Goal: Task Accomplishment & Management: Use online tool/utility

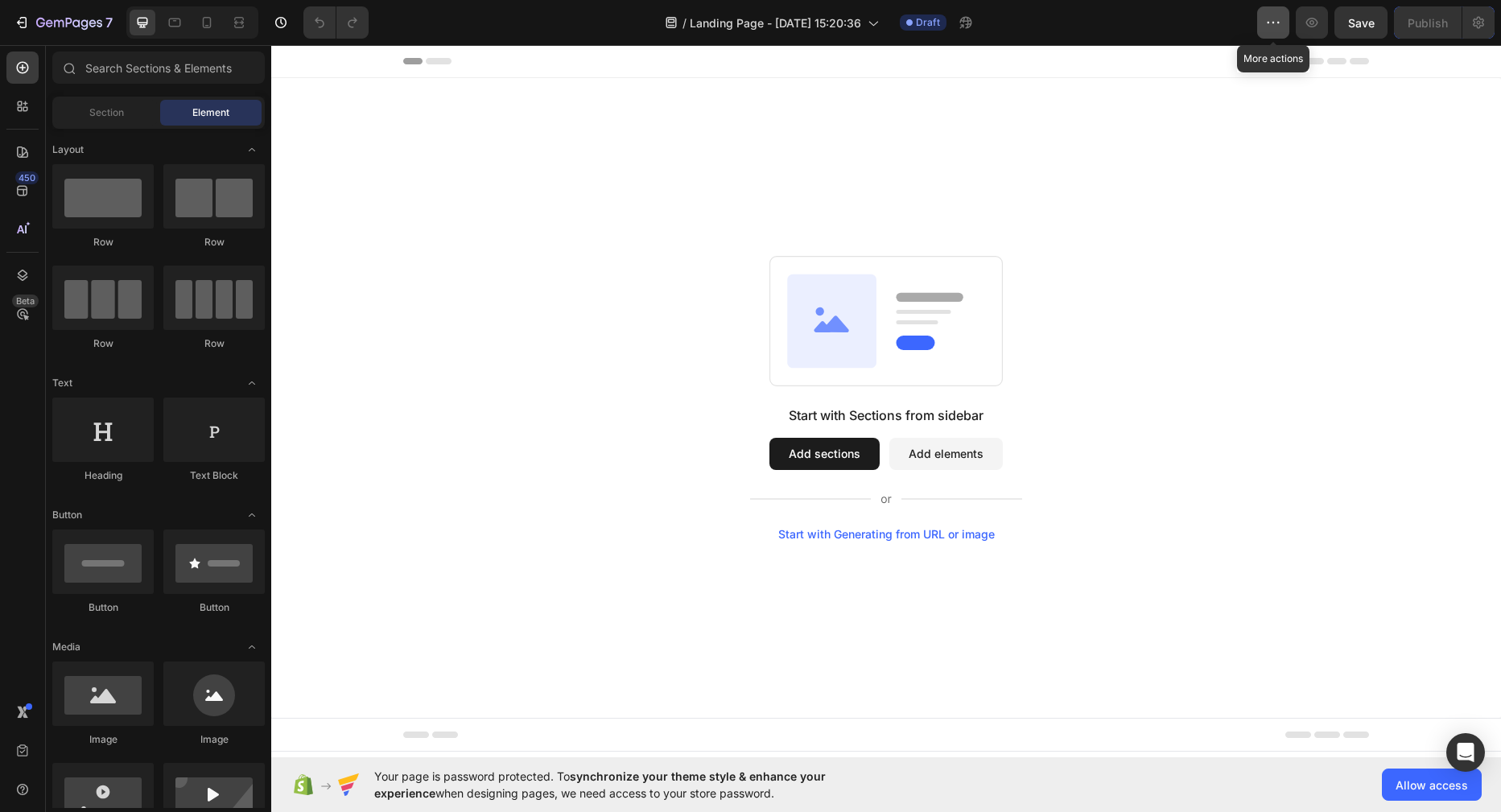
click at [1274, 28] on icon "button" at bounding box center [1273, 23] width 16 height 16
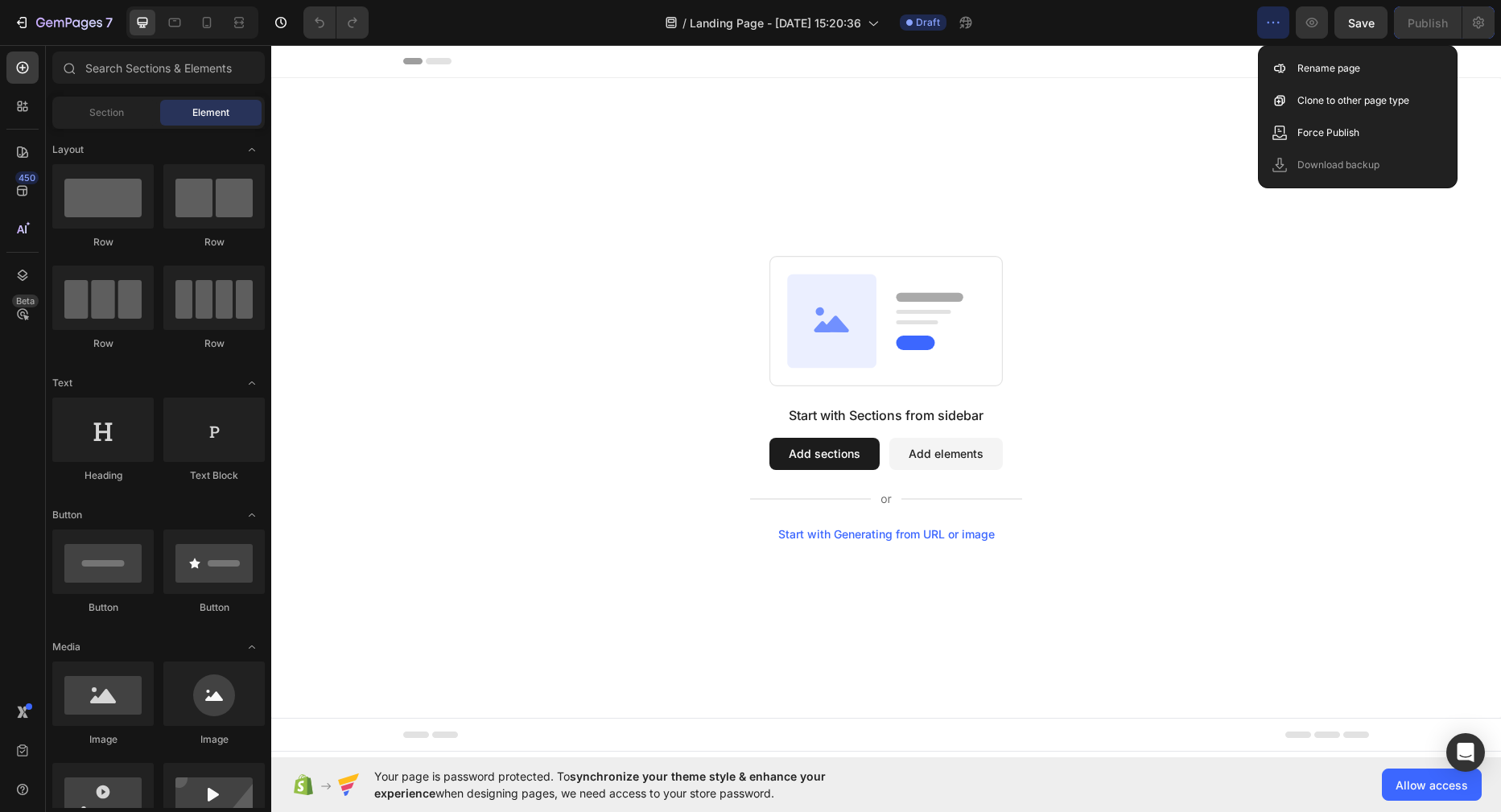
click at [1274, 28] on icon "button" at bounding box center [1273, 23] width 16 height 16
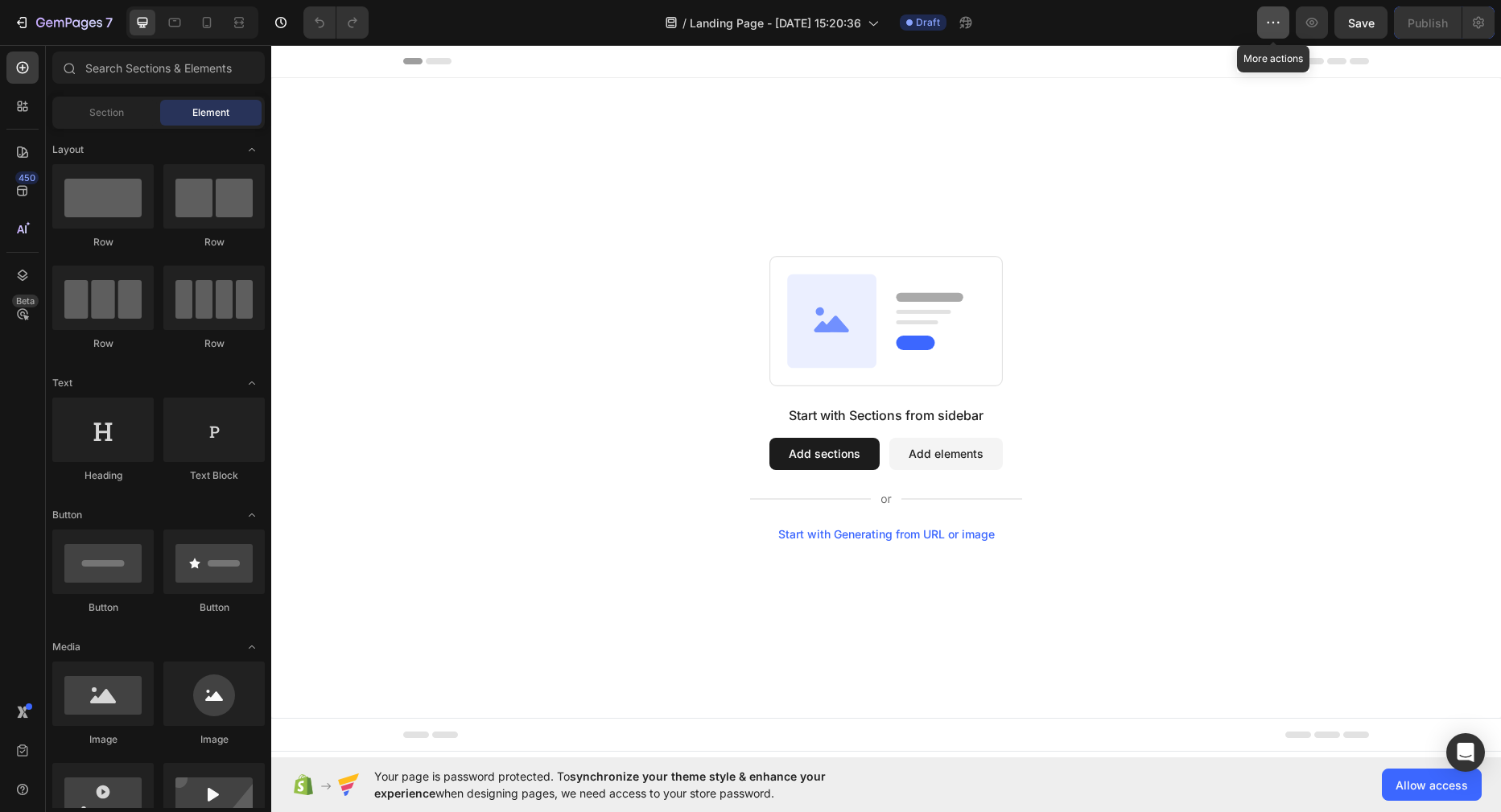
click at [1274, 28] on icon "button" at bounding box center [1273, 23] width 16 height 16
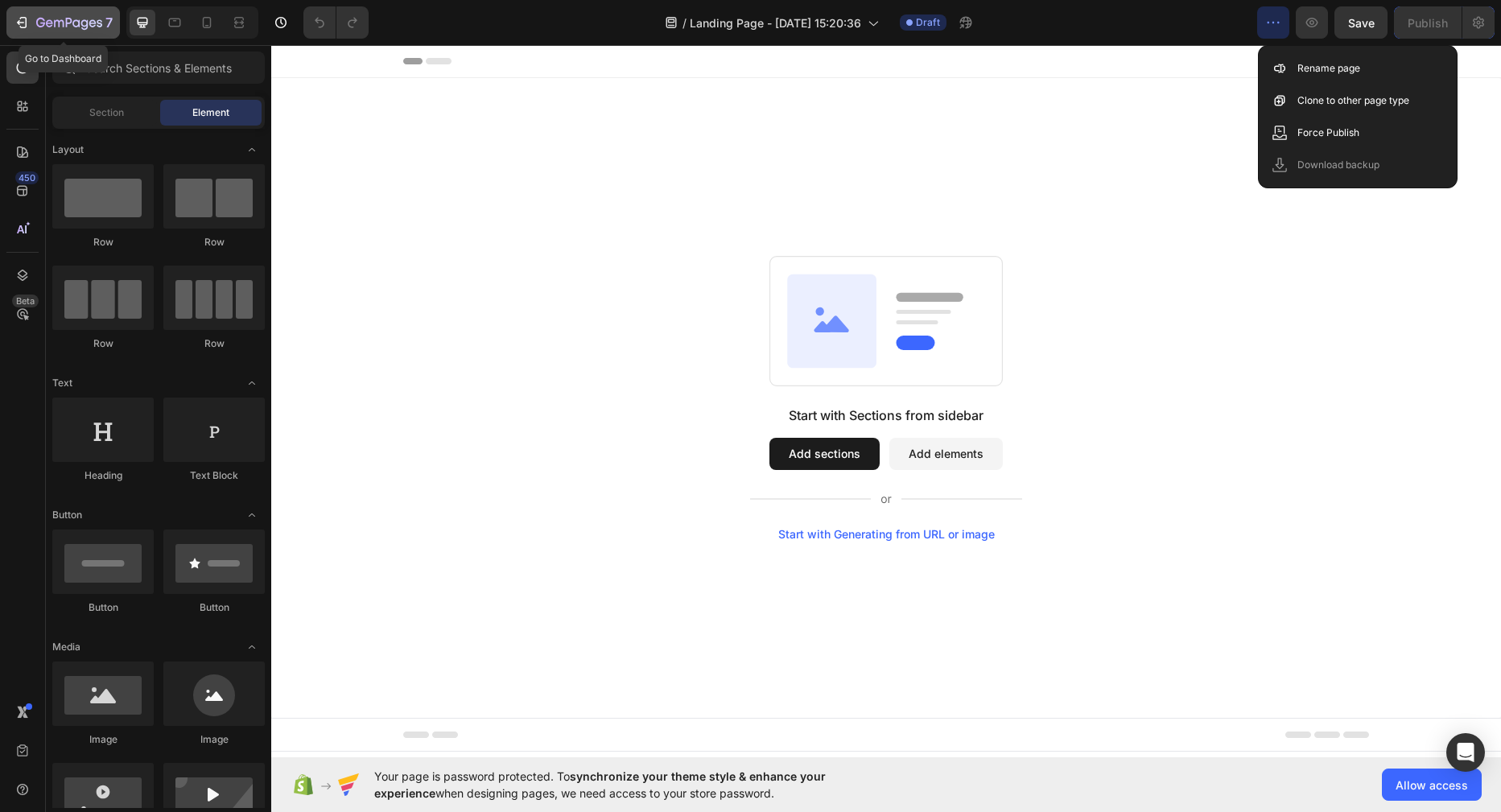
click at [16, 26] on icon "button" at bounding box center [22, 23] width 16 height 16
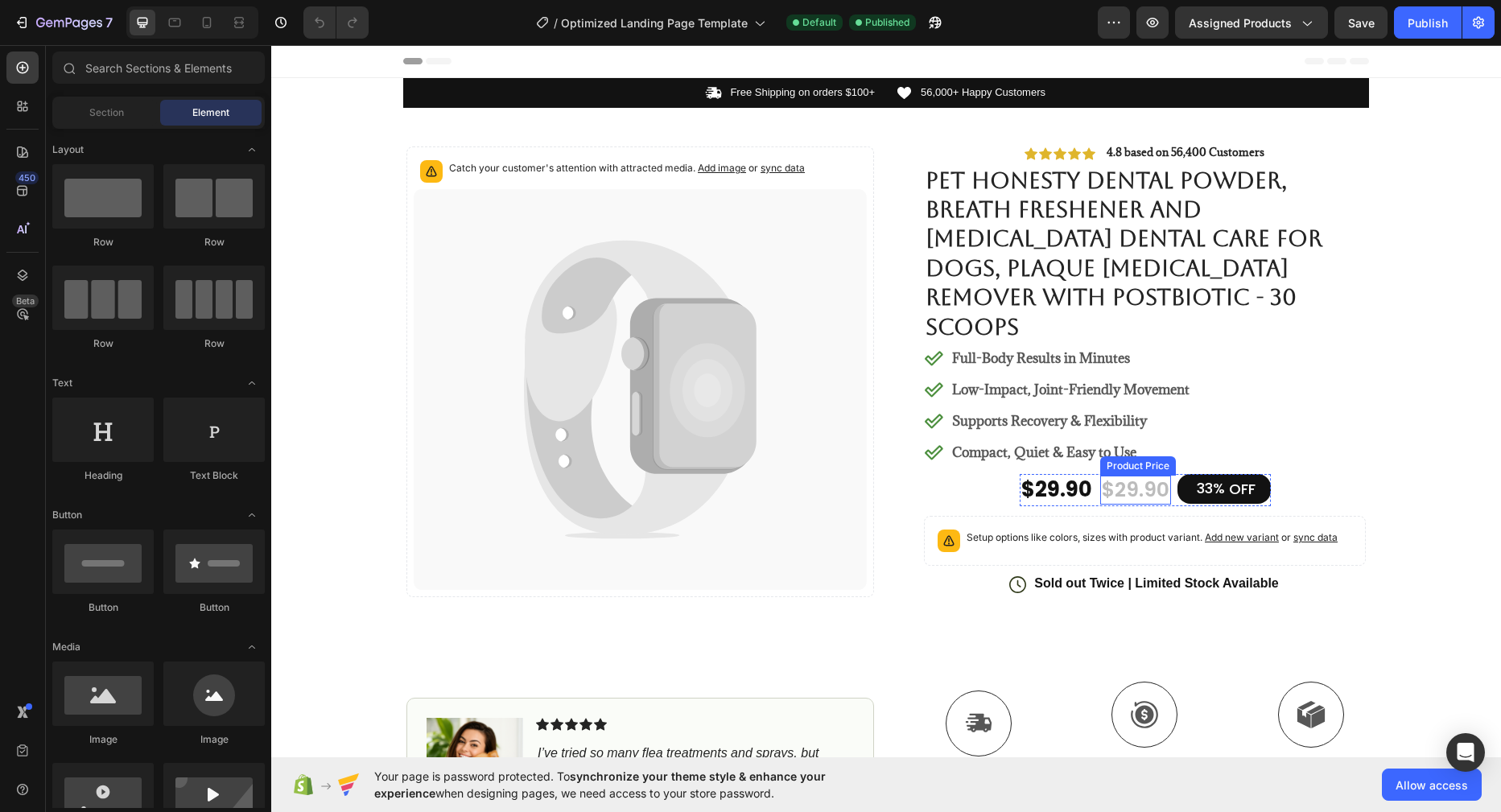
click at [1132, 475] on div "$29.90" at bounding box center [1135, 490] width 70 height 30
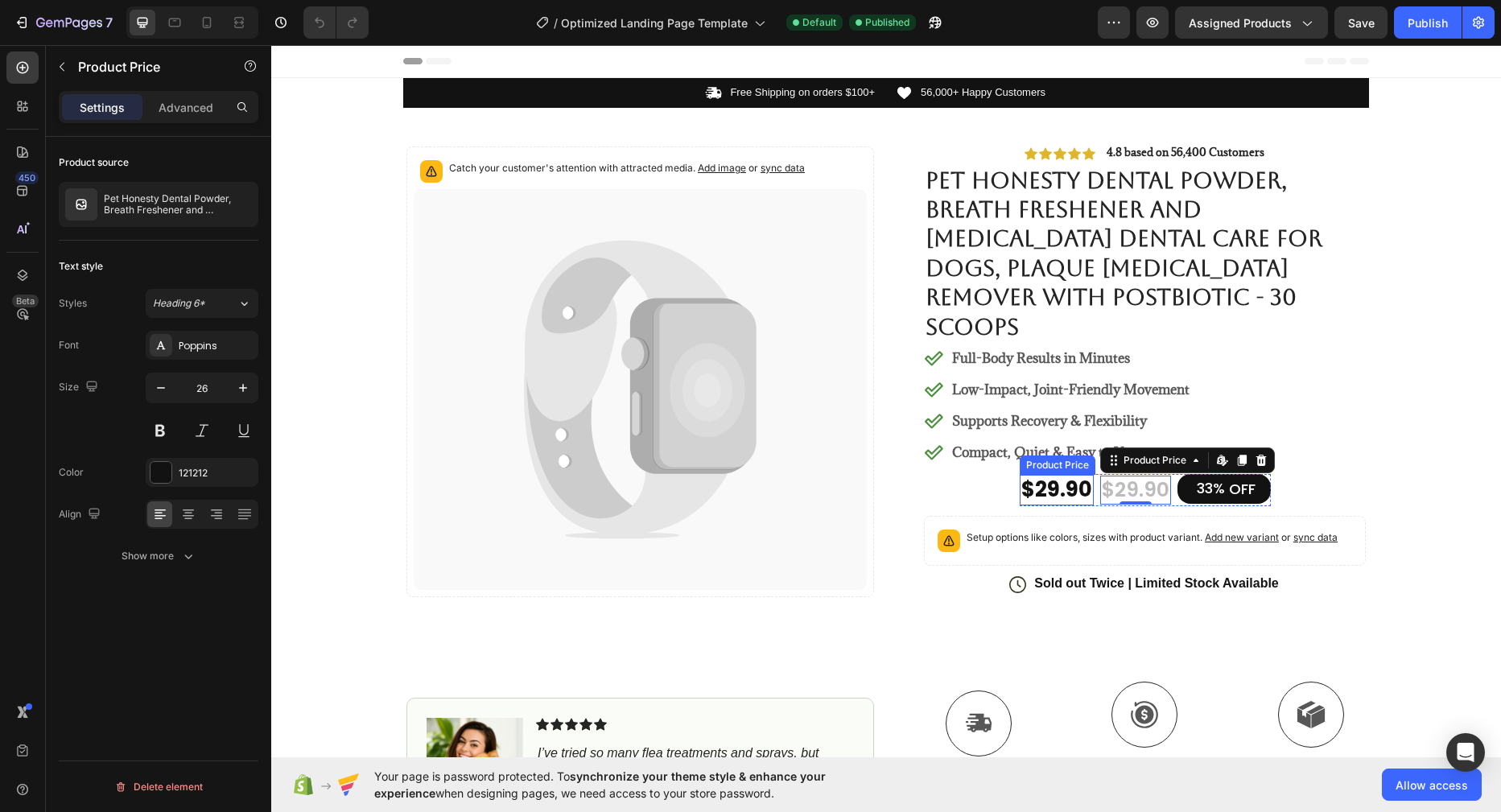
click at [1064, 475] on div "$29.90" at bounding box center [1057, 490] width 74 height 31
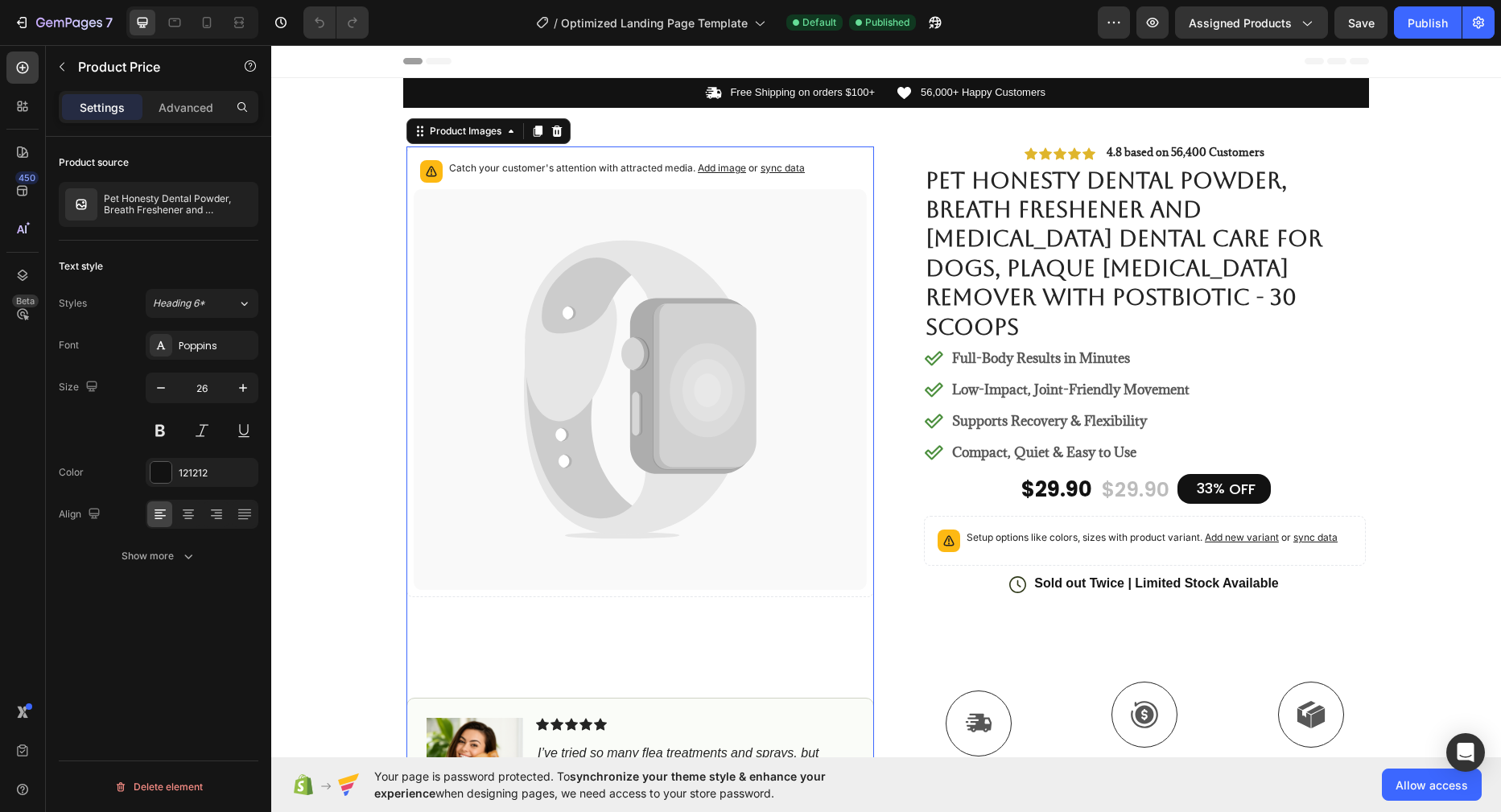
click at [524, 362] on icon at bounding box center [626, 331] width 205 height 181
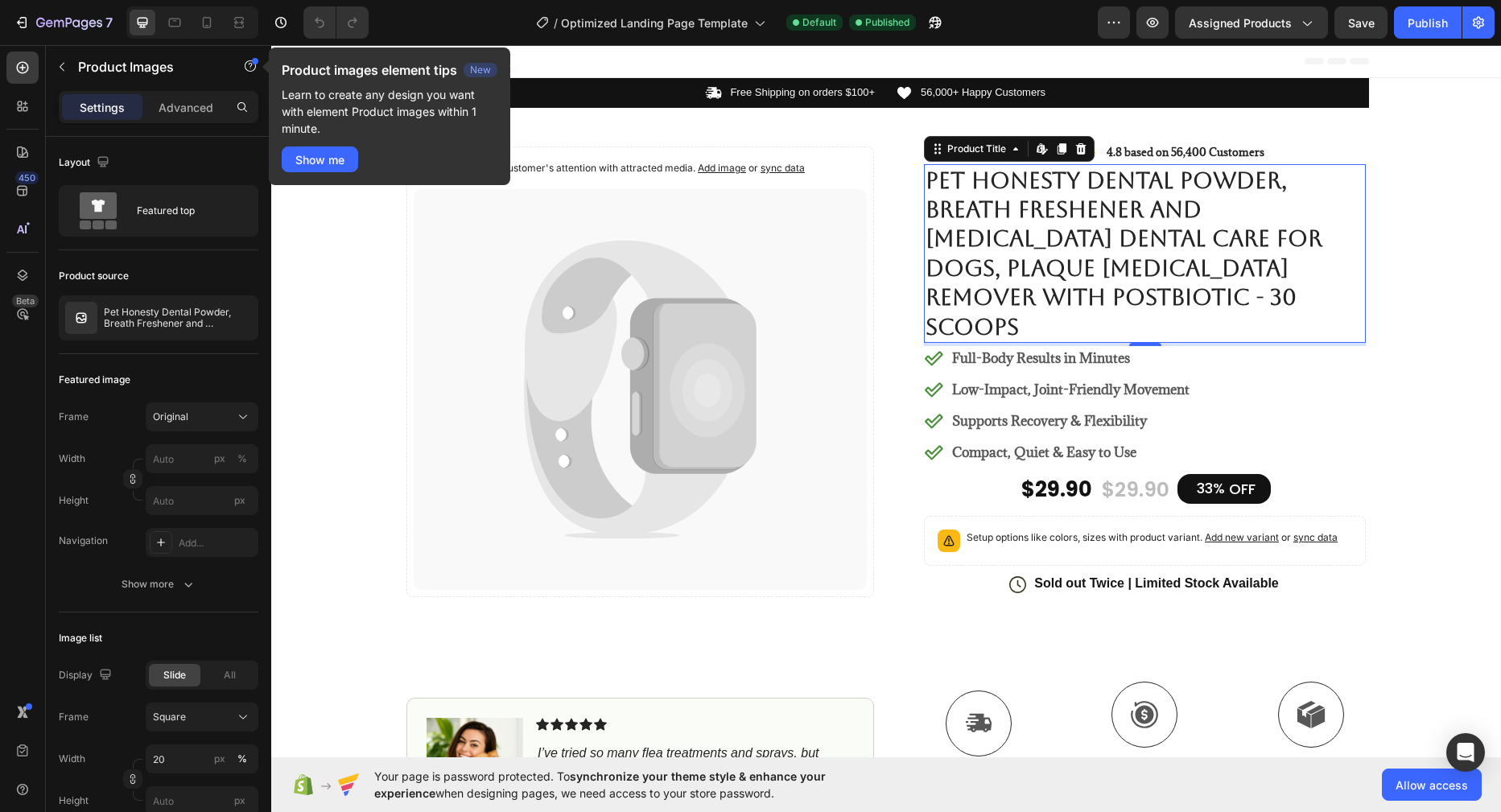
click at [1055, 218] on h1 "Pet Honesty Dental Powder, Breath Freshener and [MEDICAL_DATA] Dental Care for …" at bounding box center [1144, 254] width 441 height 179
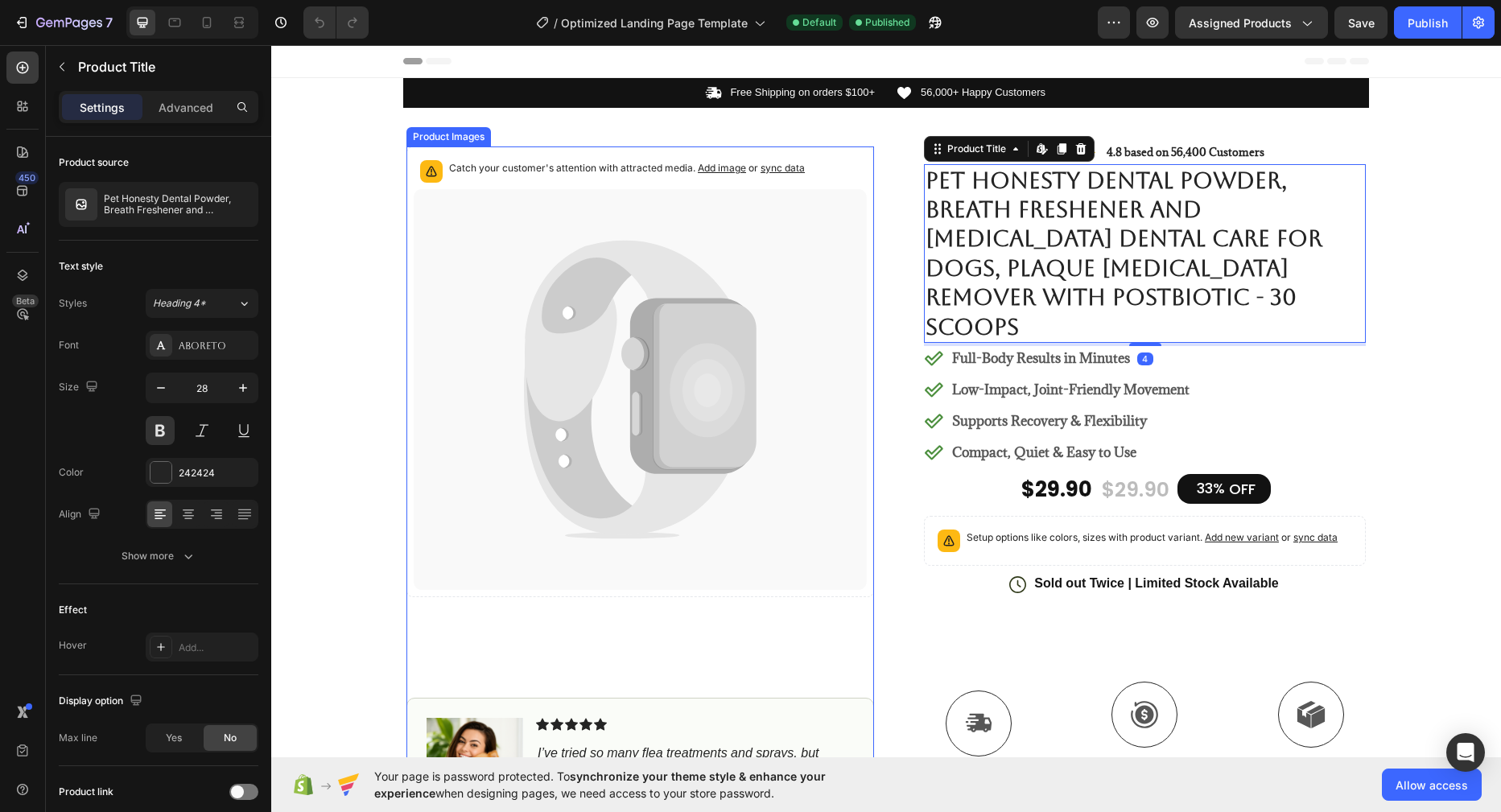
click at [774, 260] on icon at bounding box center [640, 389] width 453 height 401
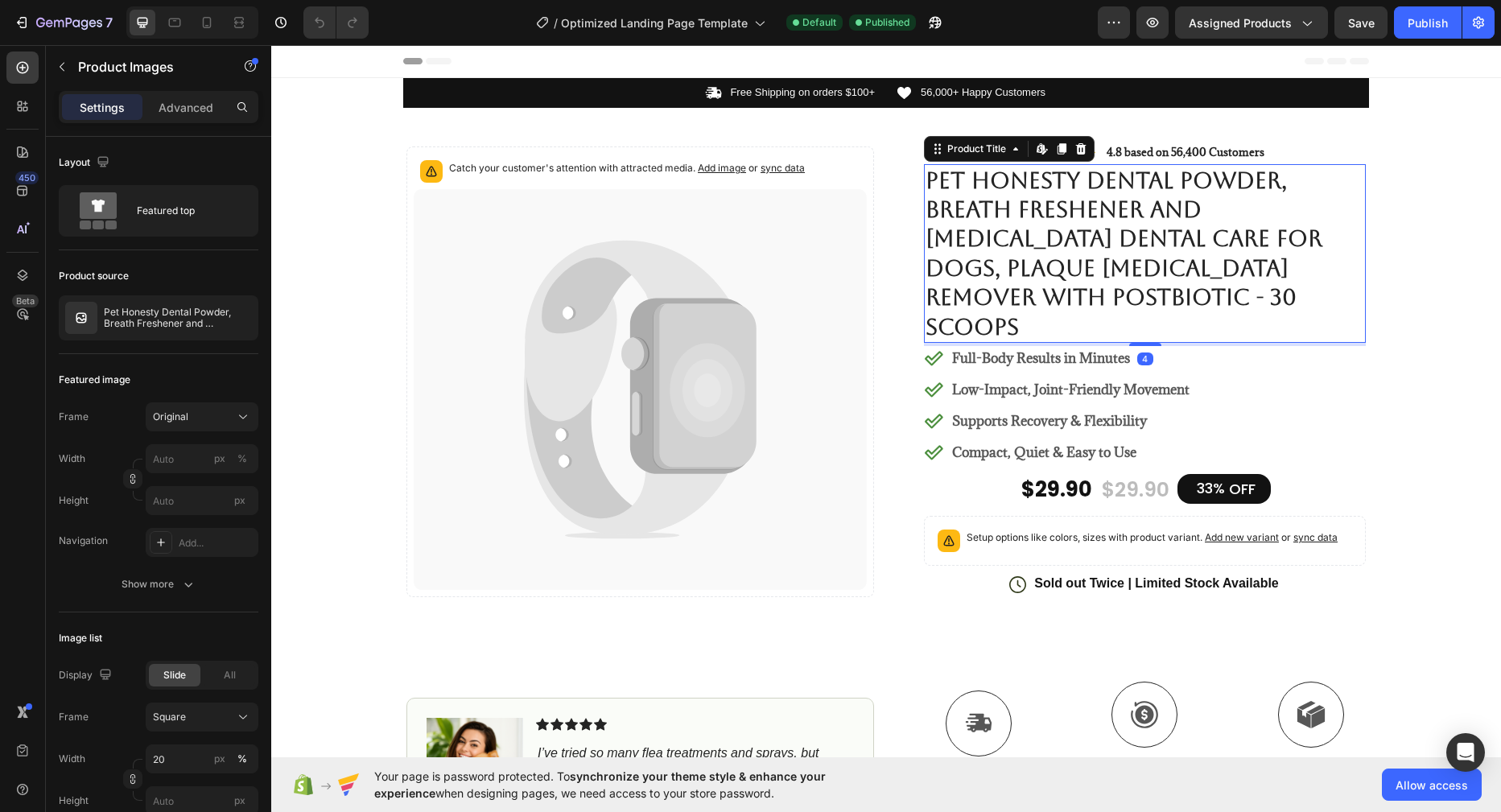
click at [1039, 272] on h1 "Pet Honesty Dental Powder, Breath Freshener and [MEDICAL_DATA] Dental Care for …" at bounding box center [1144, 254] width 441 height 179
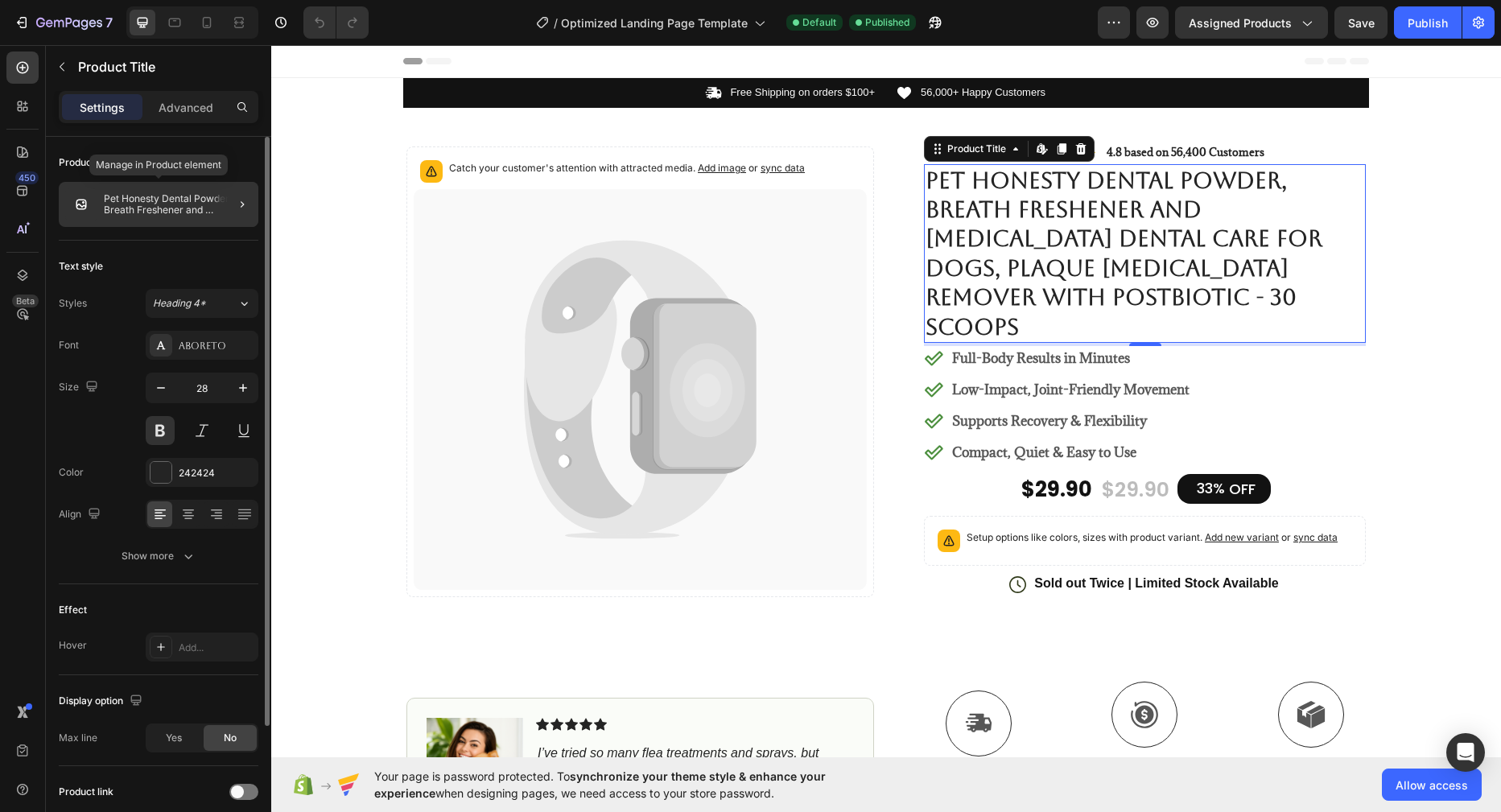
click at [134, 209] on p "Pet Honesty Dental Powder, Breath Freshener and [MEDICAL_DATA] Dental Care for …" at bounding box center [178, 204] width 148 height 23
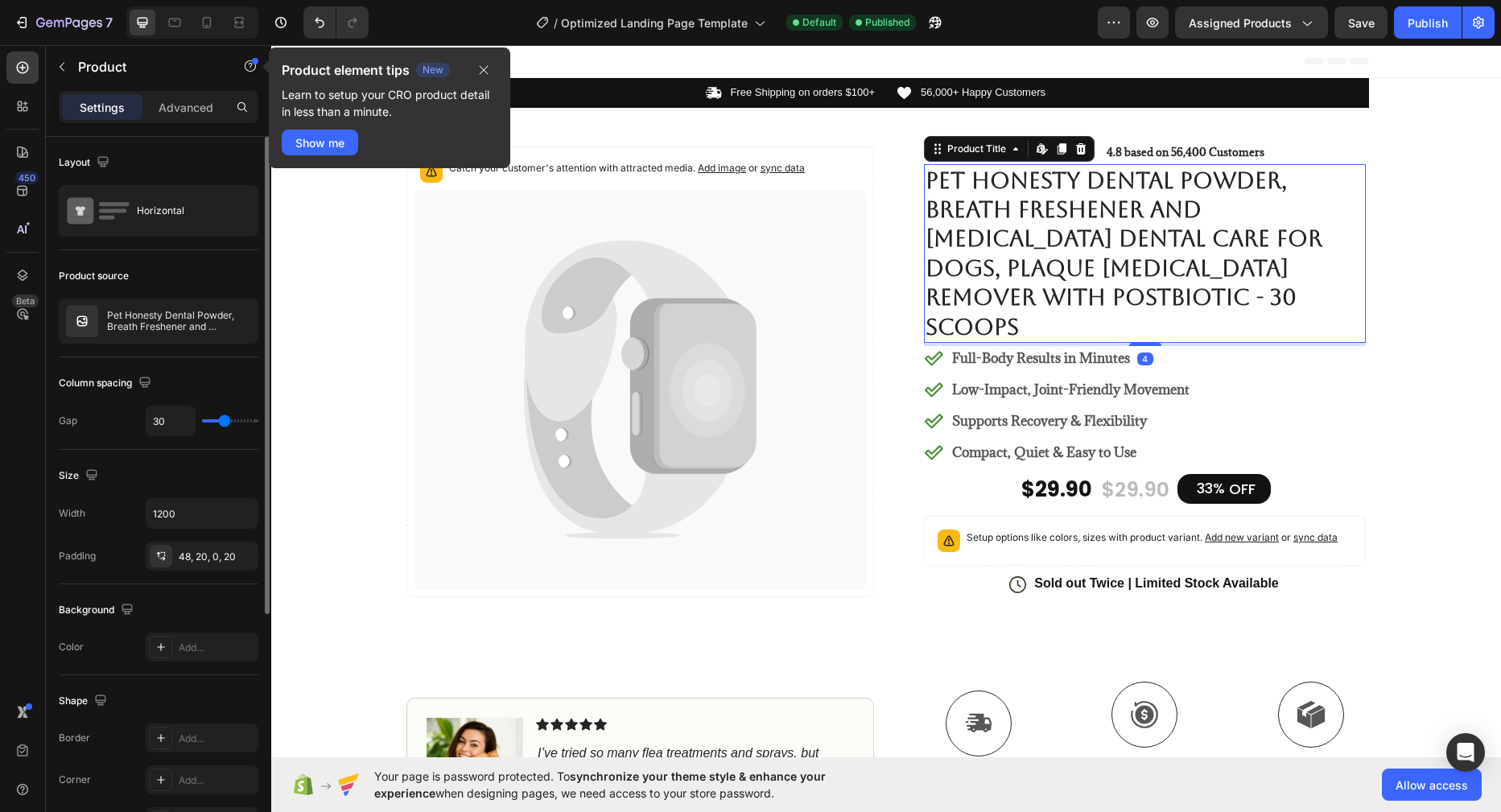
click at [1154, 251] on h1 "Pet Honesty Dental Powder, Breath Freshener and [MEDICAL_DATA] Dental Care for …" at bounding box center [1144, 254] width 441 height 179
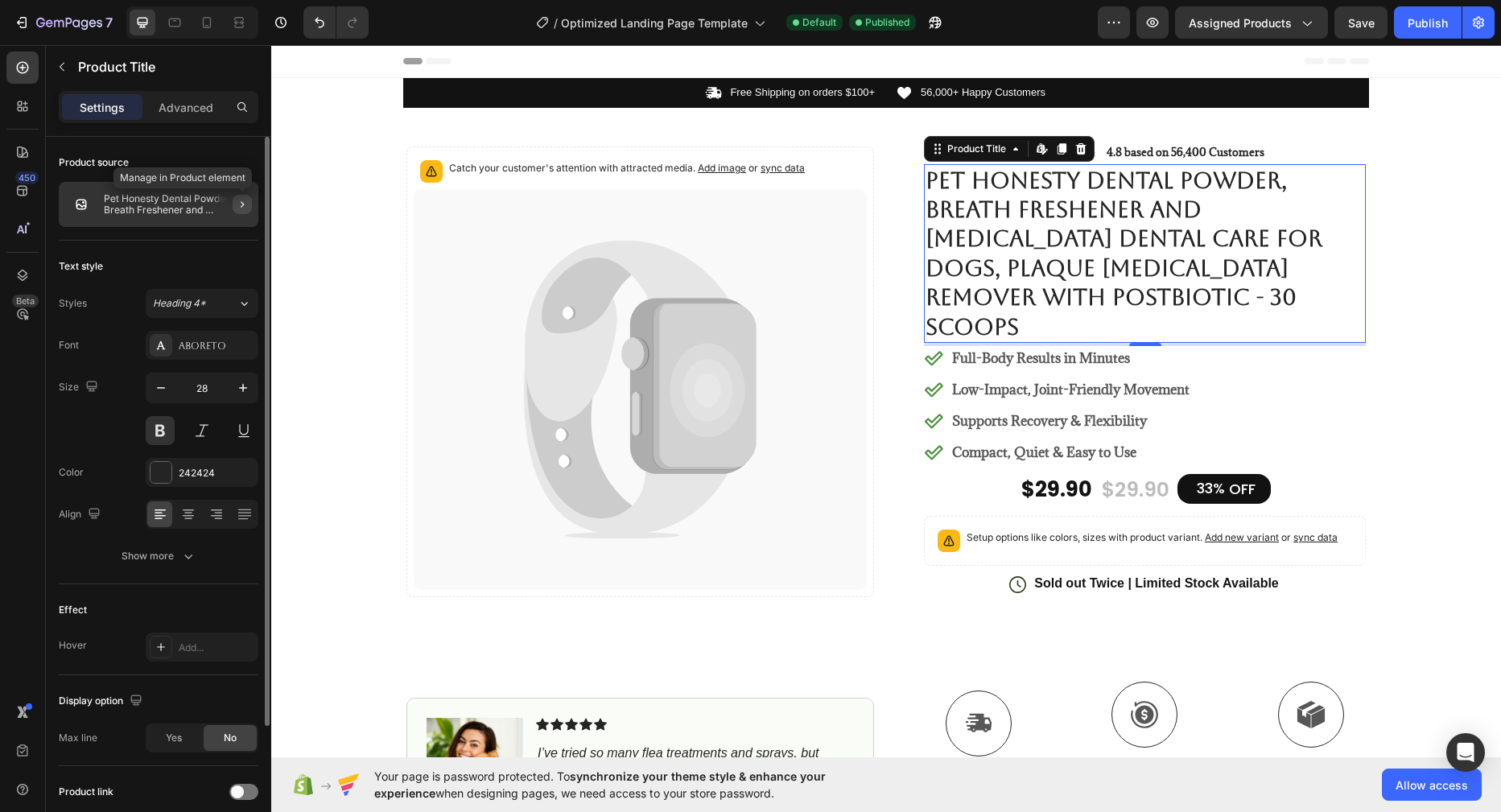
click at [243, 202] on icon "button" at bounding box center [242, 204] width 13 height 13
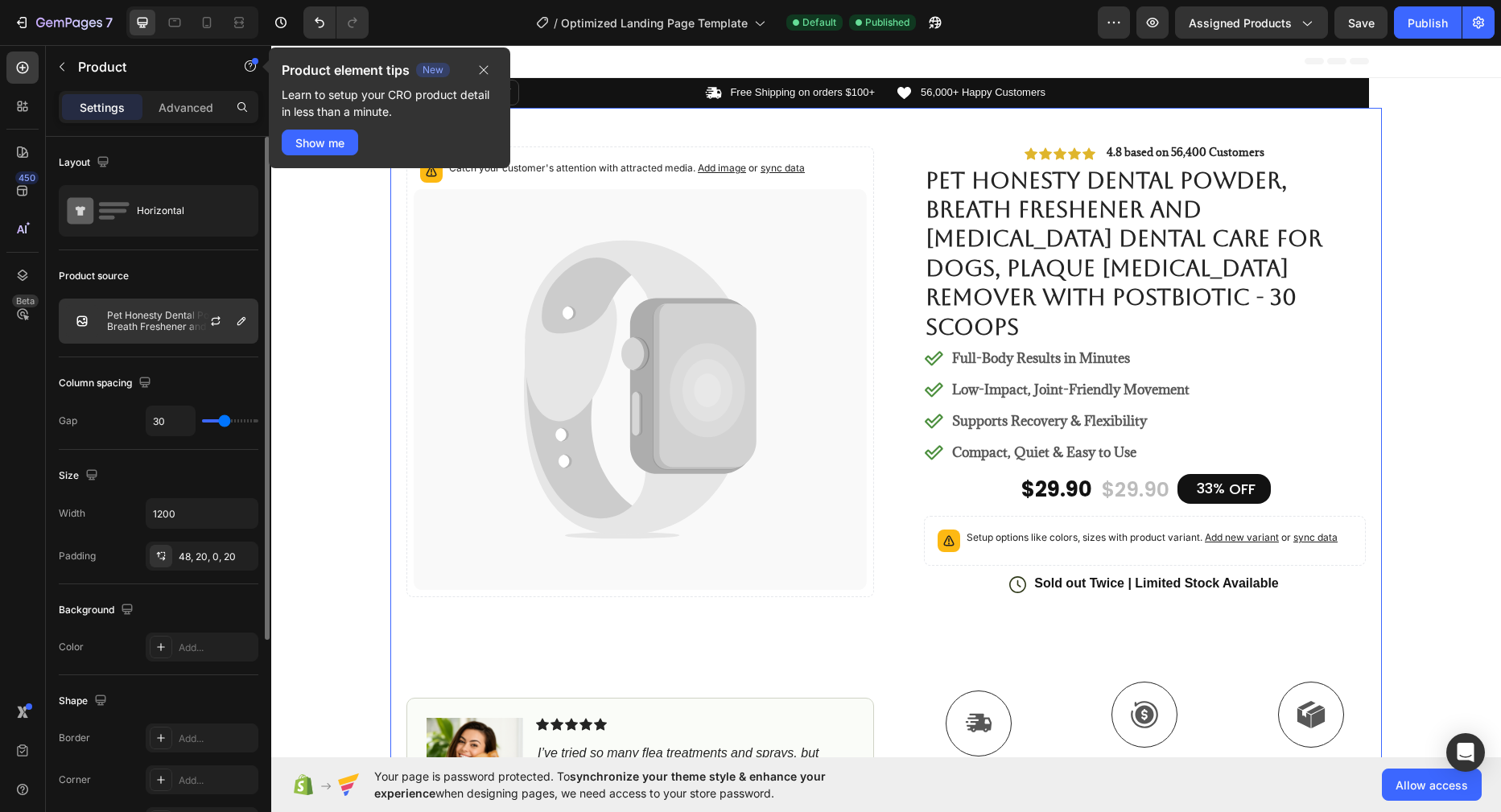
click at [204, 322] on div at bounding box center [222, 321] width 70 height 43
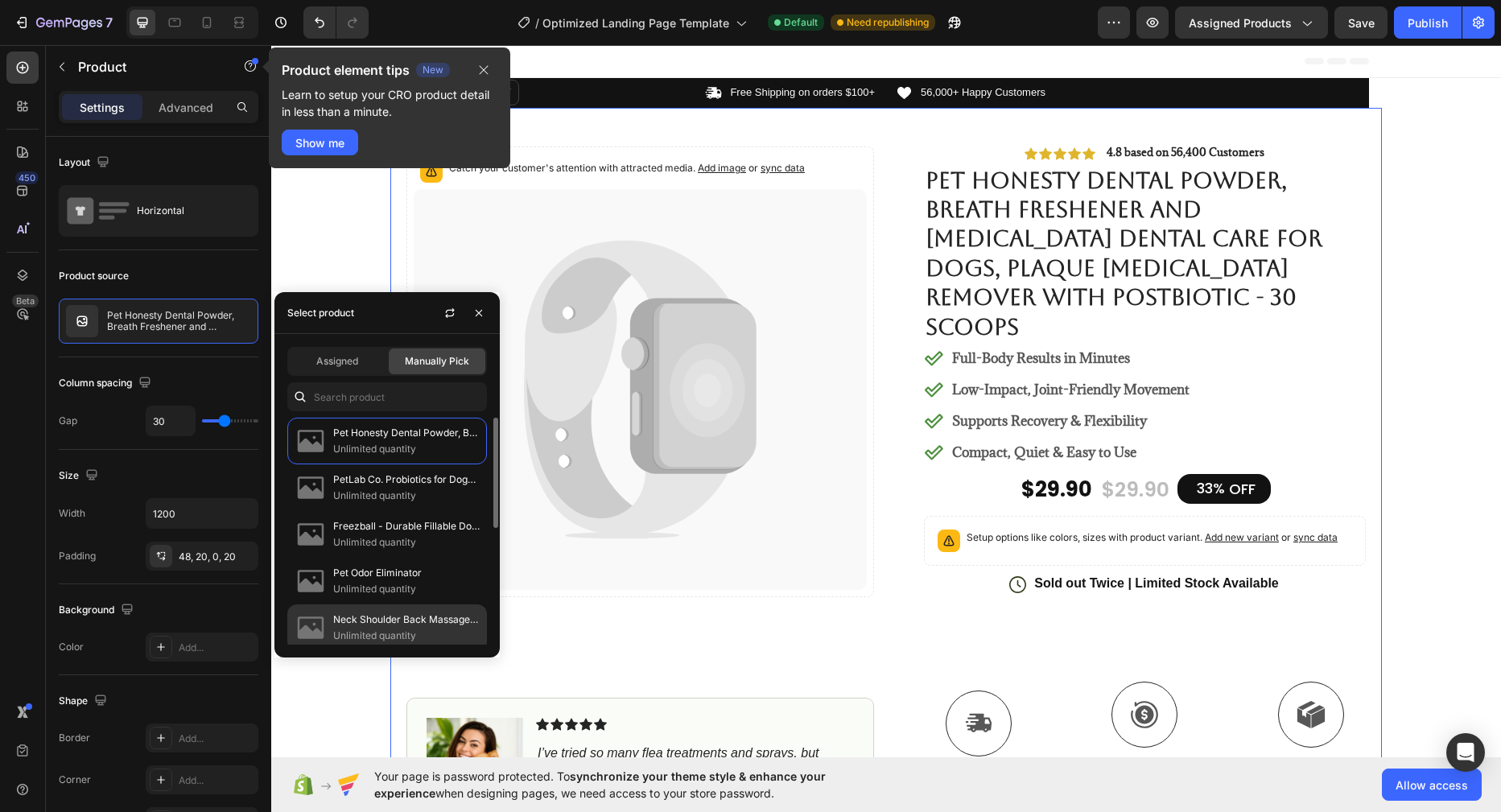
click at [423, 623] on p "Neck Shoulder Back Massager with Heat" at bounding box center [406, 620] width 146 height 16
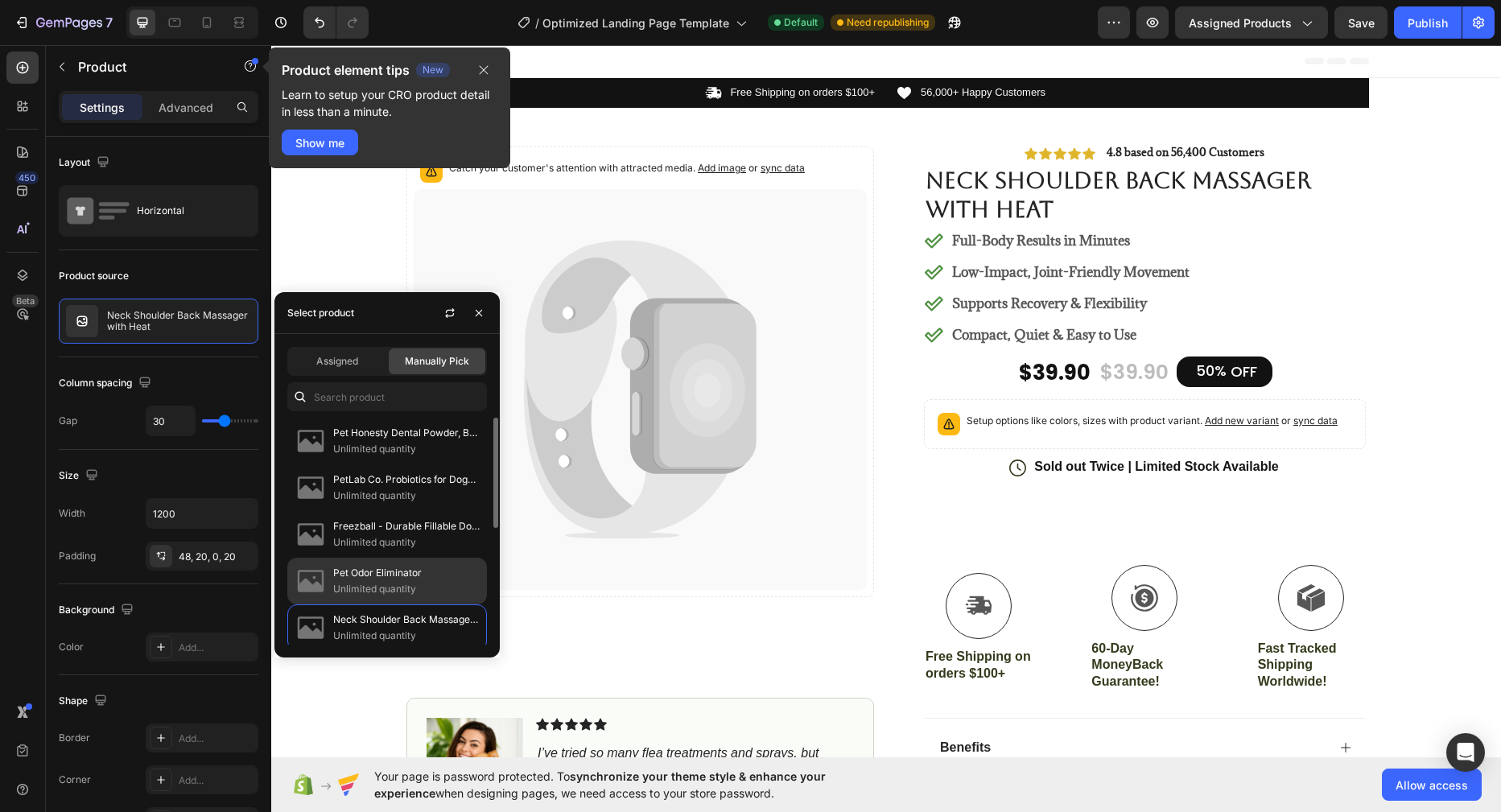
click at [377, 570] on p "Pet Odor Eliminator" at bounding box center [406, 573] width 146 height 16
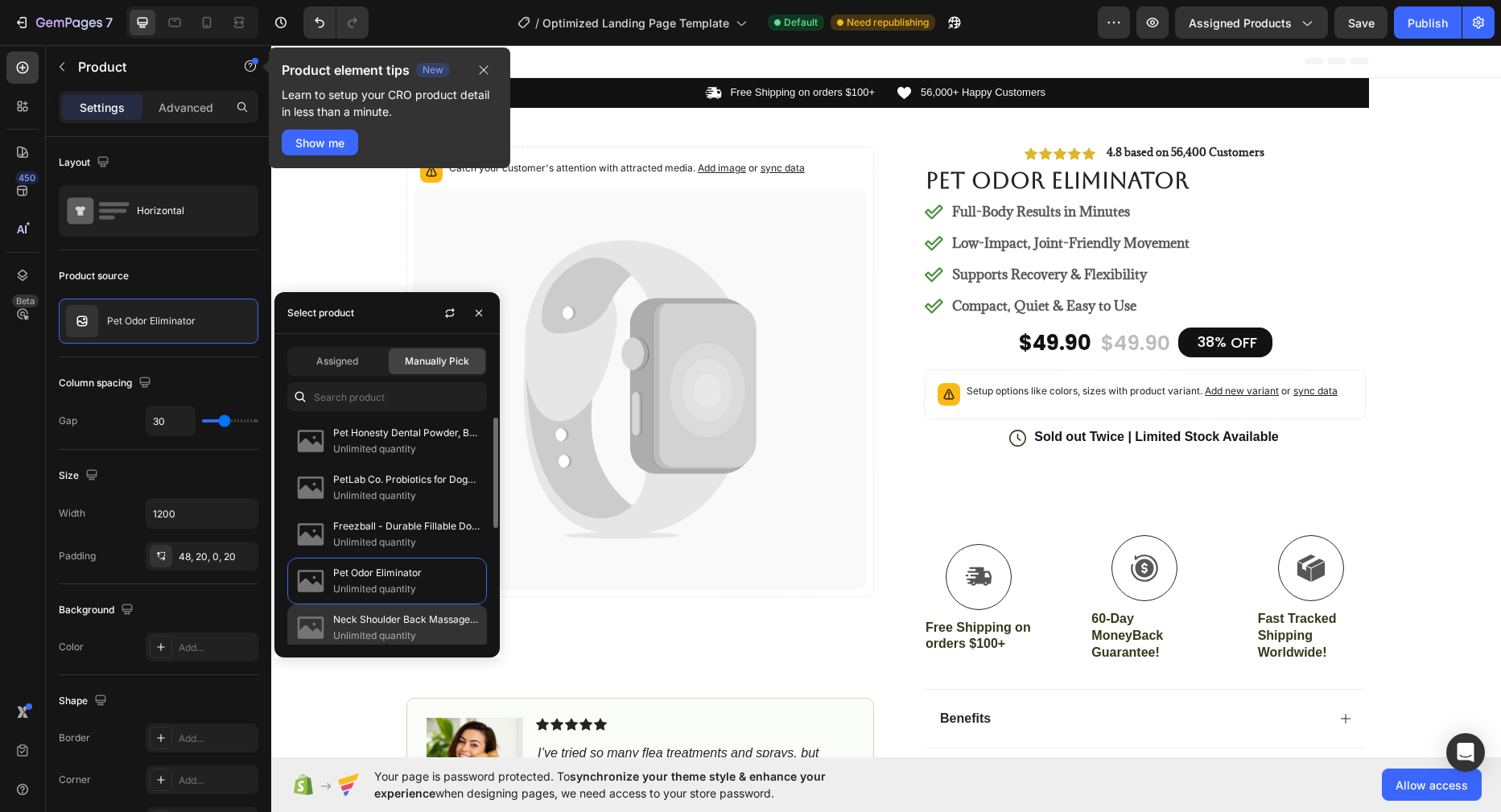
click at [375, 632] on p "Unlimited quantity" at bounding box center [406, 635] width 146 height 16
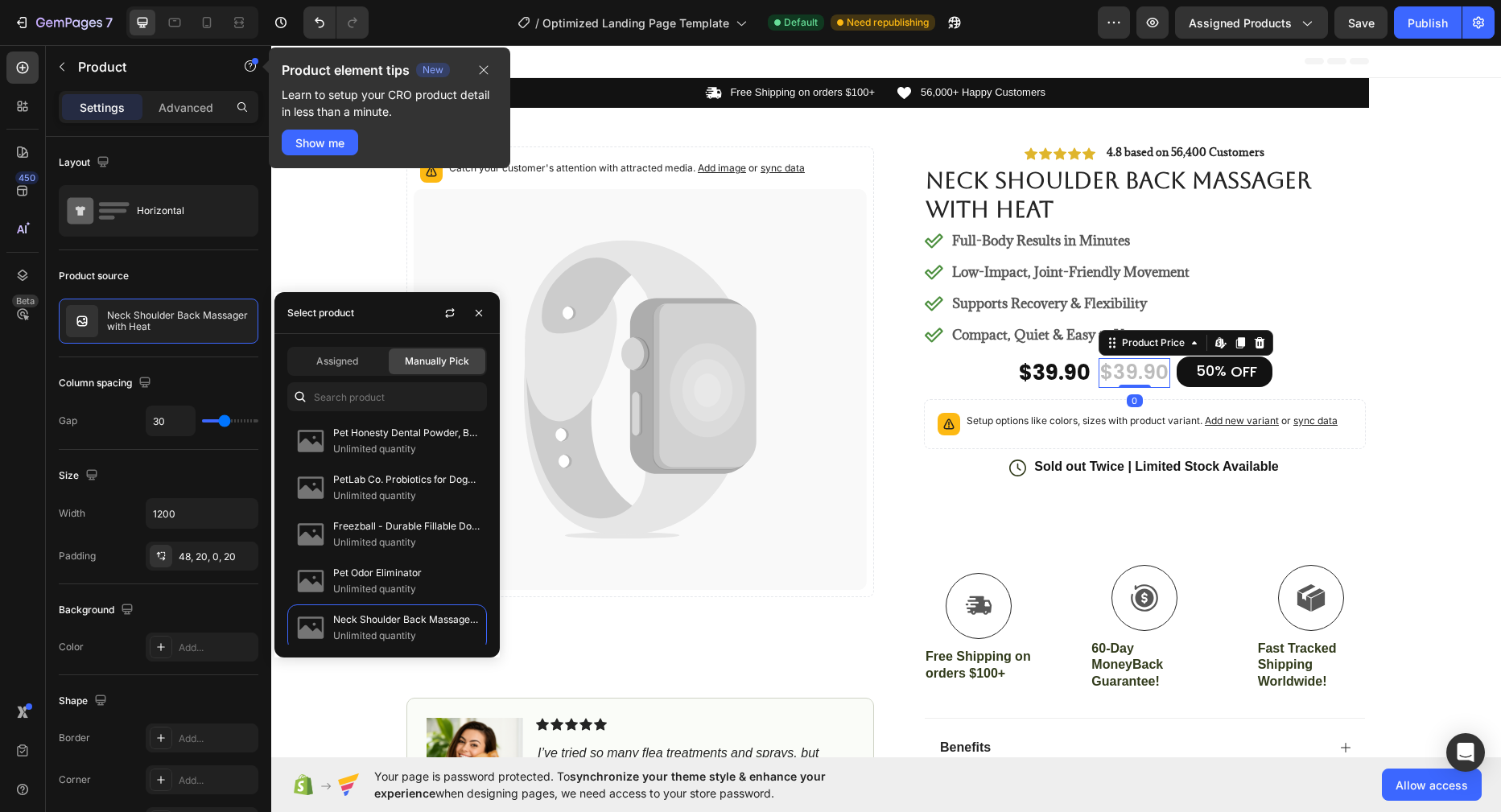
click at [1103, 374] on div "$39.90" at bounding box center [1134, 373] width 71 height 30
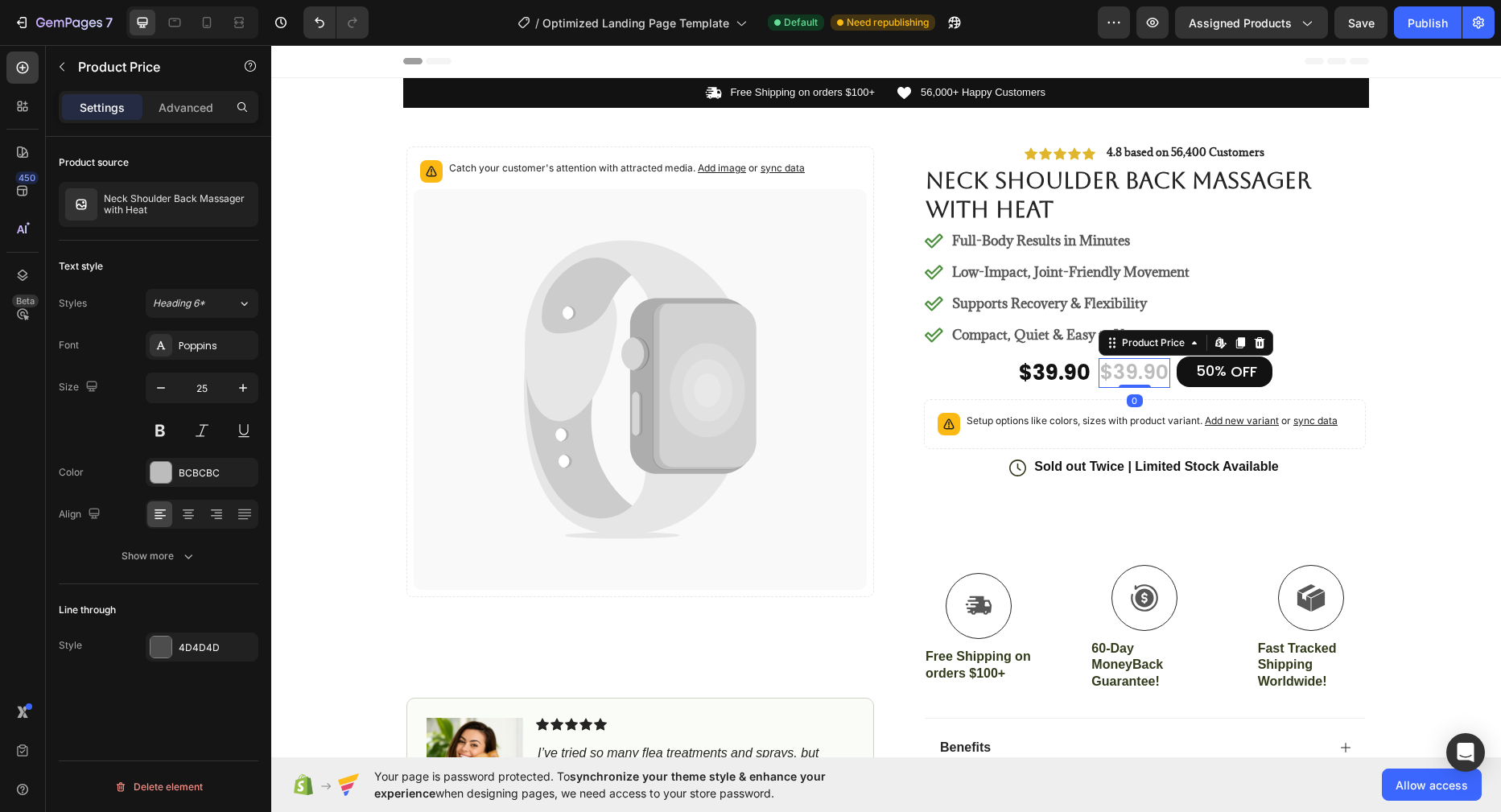
click at [1116, 374] on div "$39.90" at bounding box center [1134, 373] width 71 height 30
click at [1124, 372] on div "$39.90" at bounding box center [1134, 373] width 71 height 30
click at [1139, 370] on div "$39.90" at bounding box center [1134, 373] width 71 height 30
click at [1042, 351] on div "Product Price" at bounding box center [1054, 348] width 69 height 14
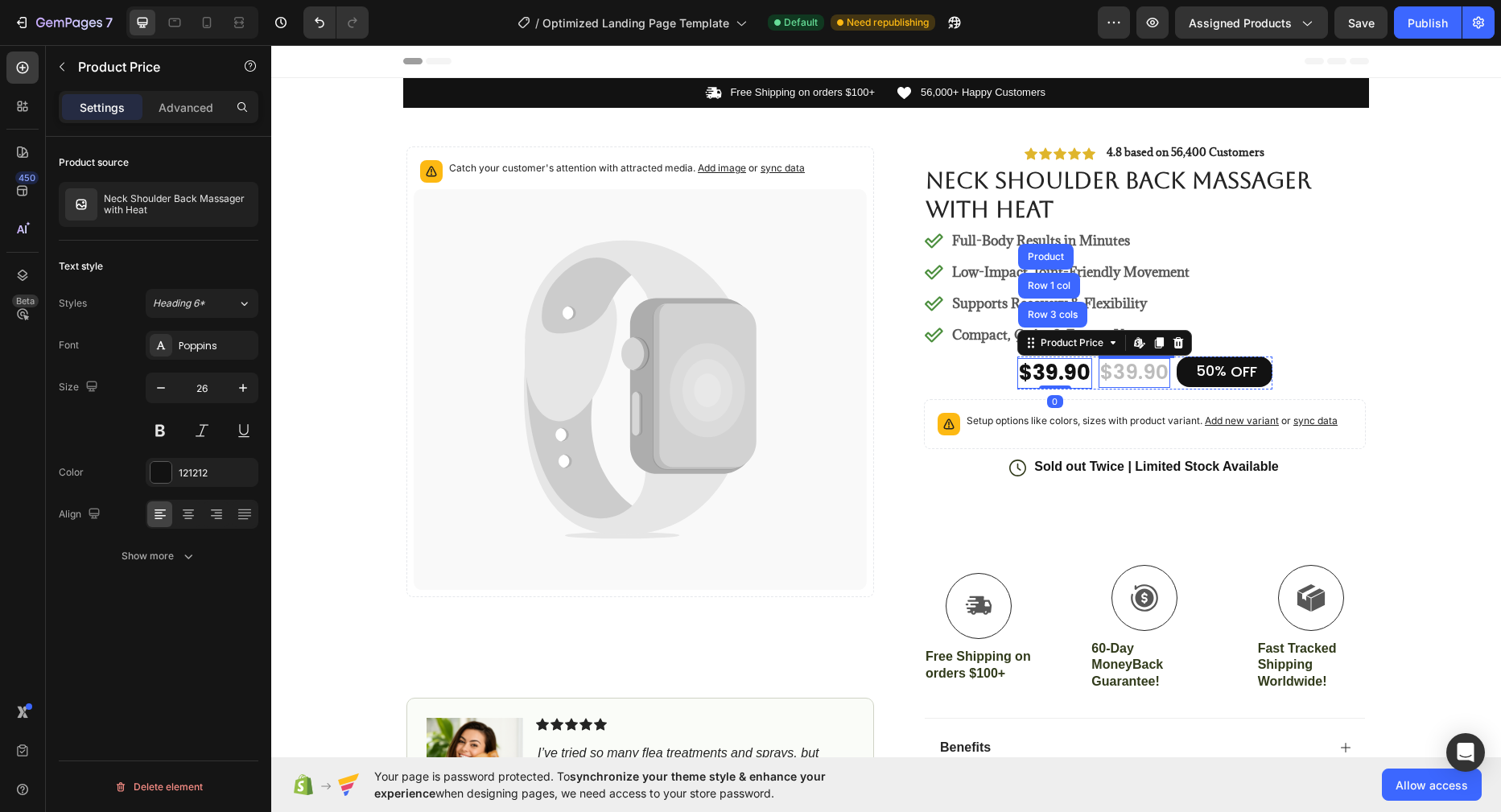
click at [1107, 363] on div "$39.90" at bounding box center [1134, 373] width 71 height 30
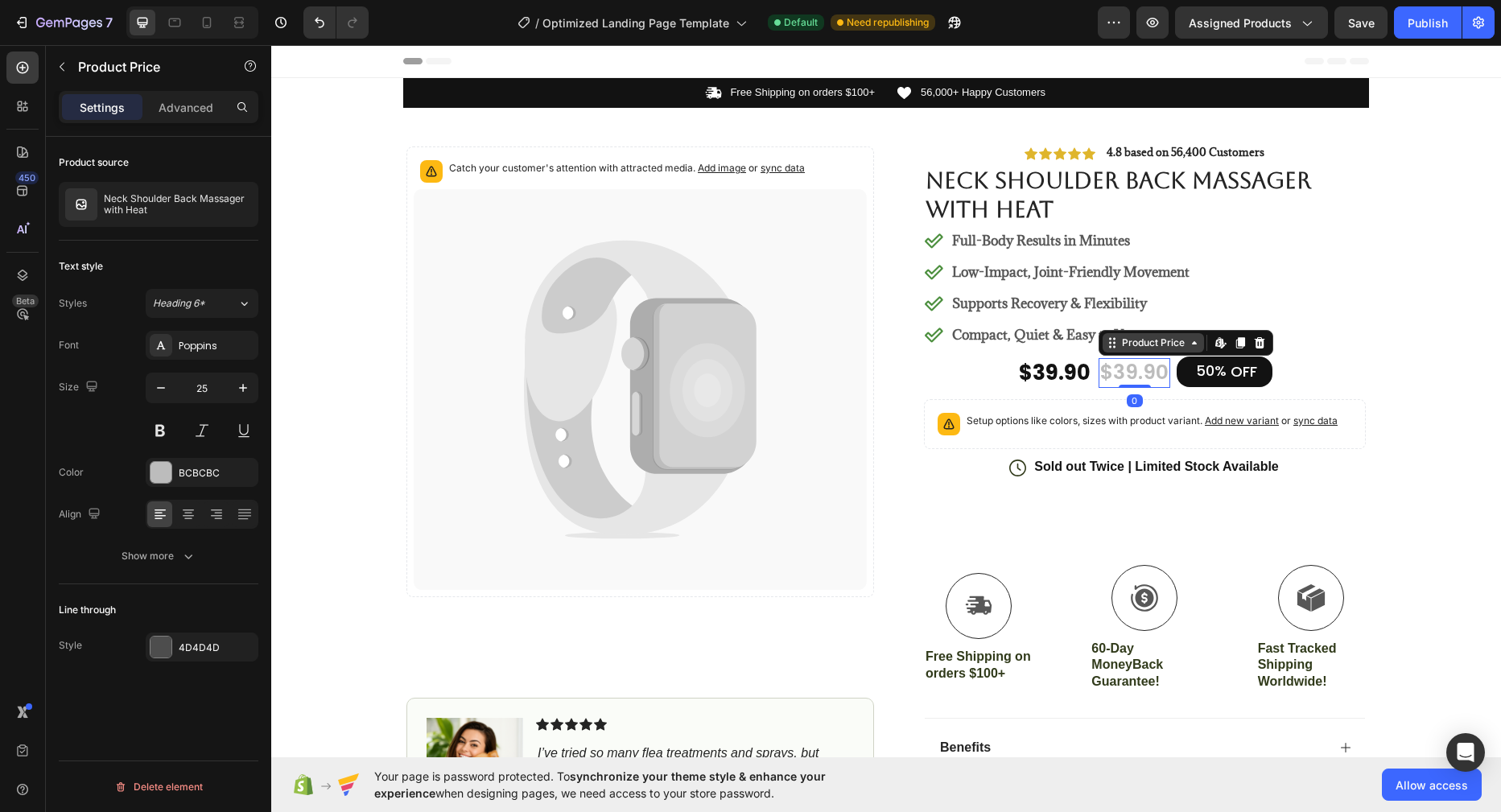
click at [1129, 337] on div "Product Price" at bounding box center [1153, 343] width 69 height 14
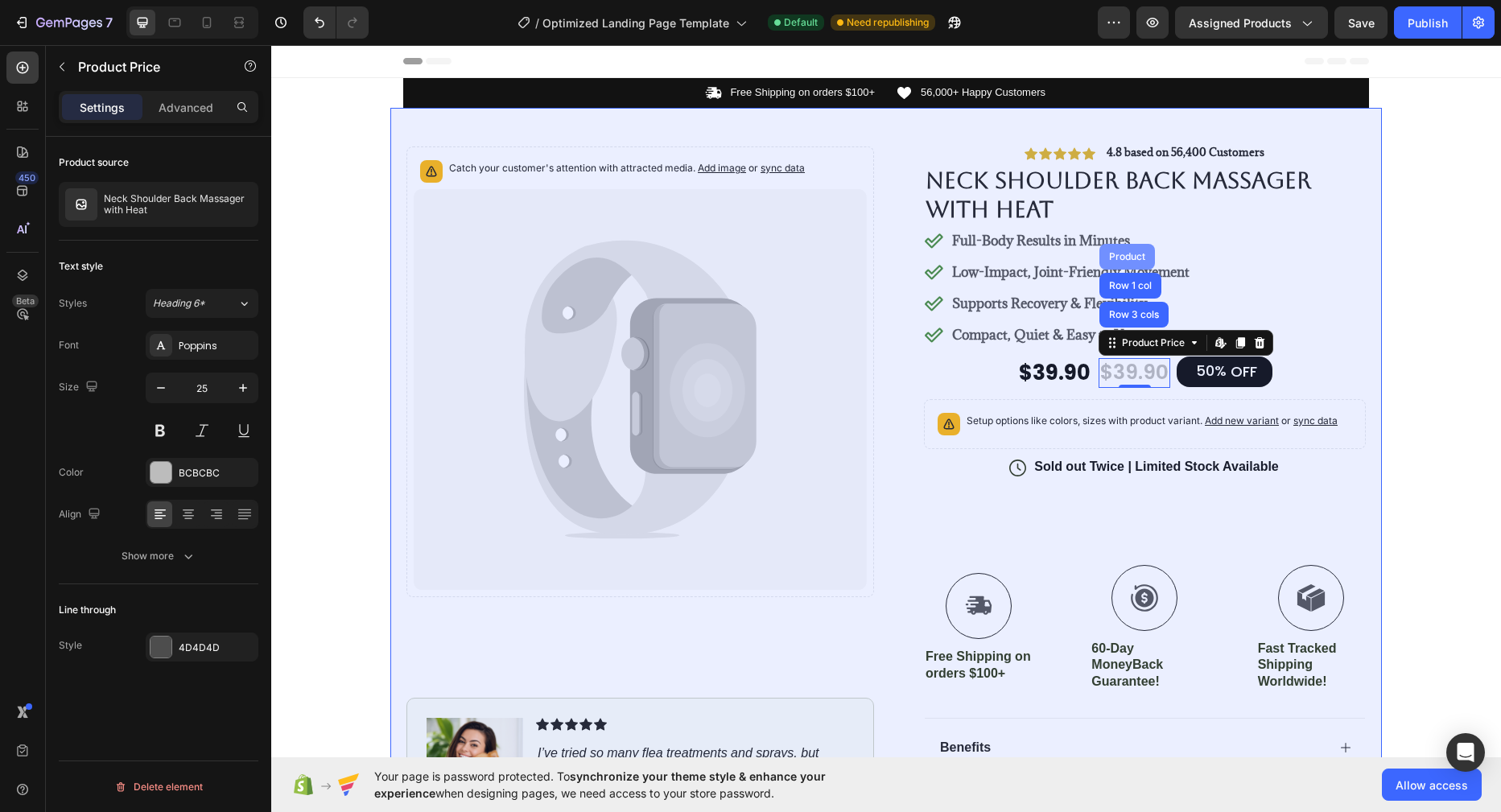
click at [1131, 258] on div "Product" at bounding box center [1126, 256] width 42 height 10
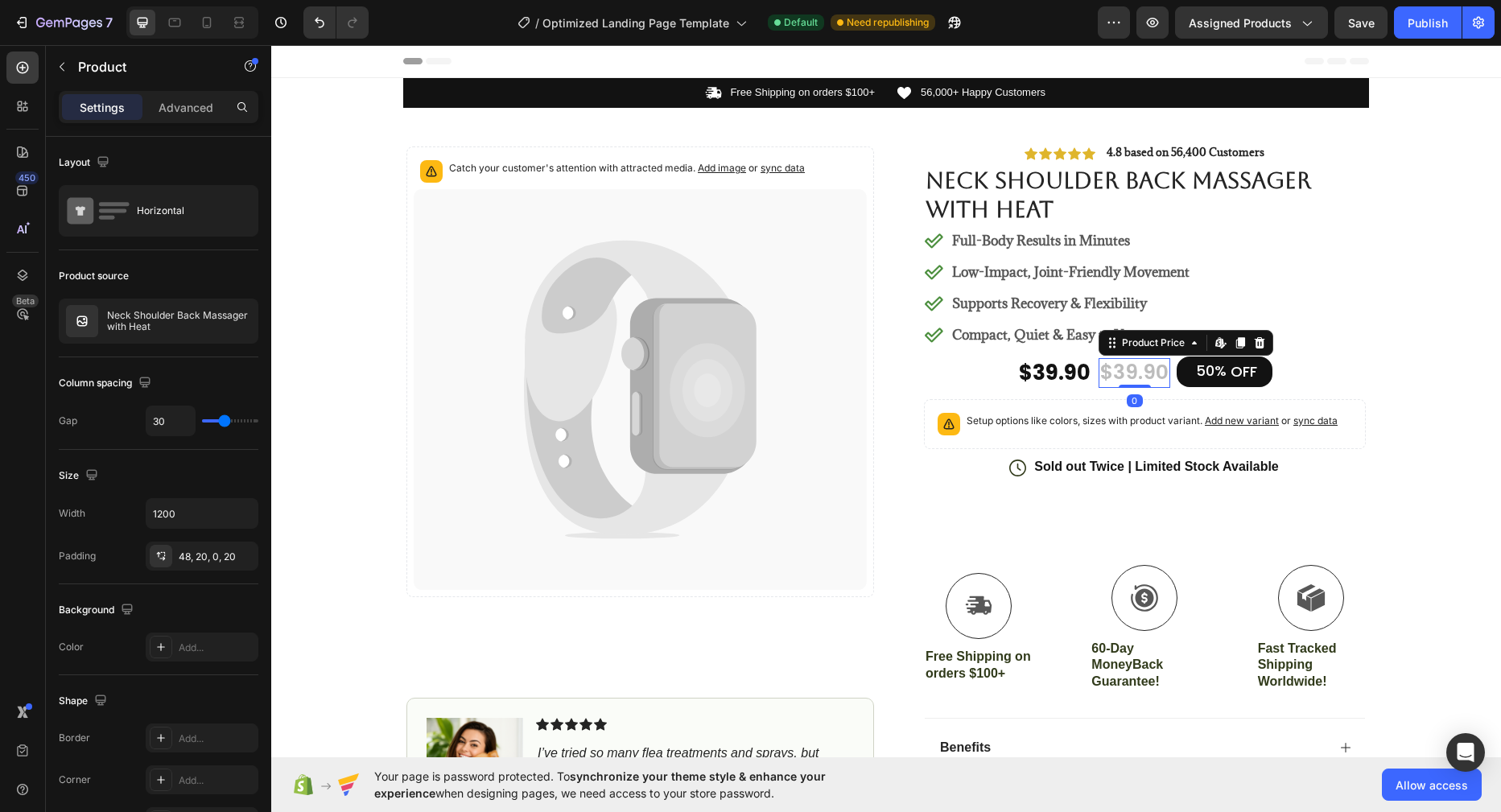
click at [1128, 376] on div "$39.90" at bounding box center [1134, 373] width 71 height 30
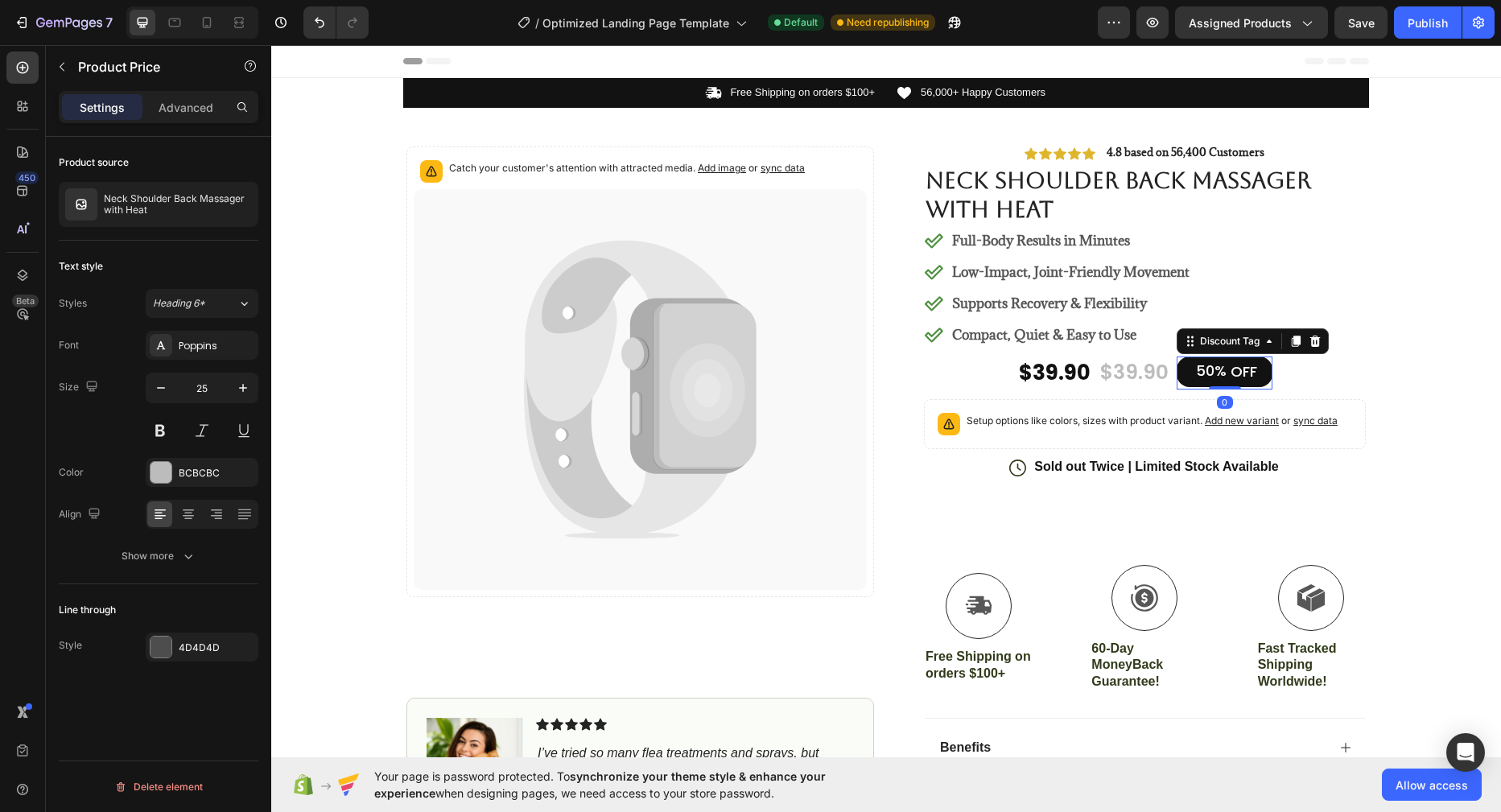
click at [1206, 376] on div "50%" at bounding box center [1210, 370] width 33 height 22
click at [1141, 377] on div "$39.90" at bounding box center [1134, 373] width 71 height 30
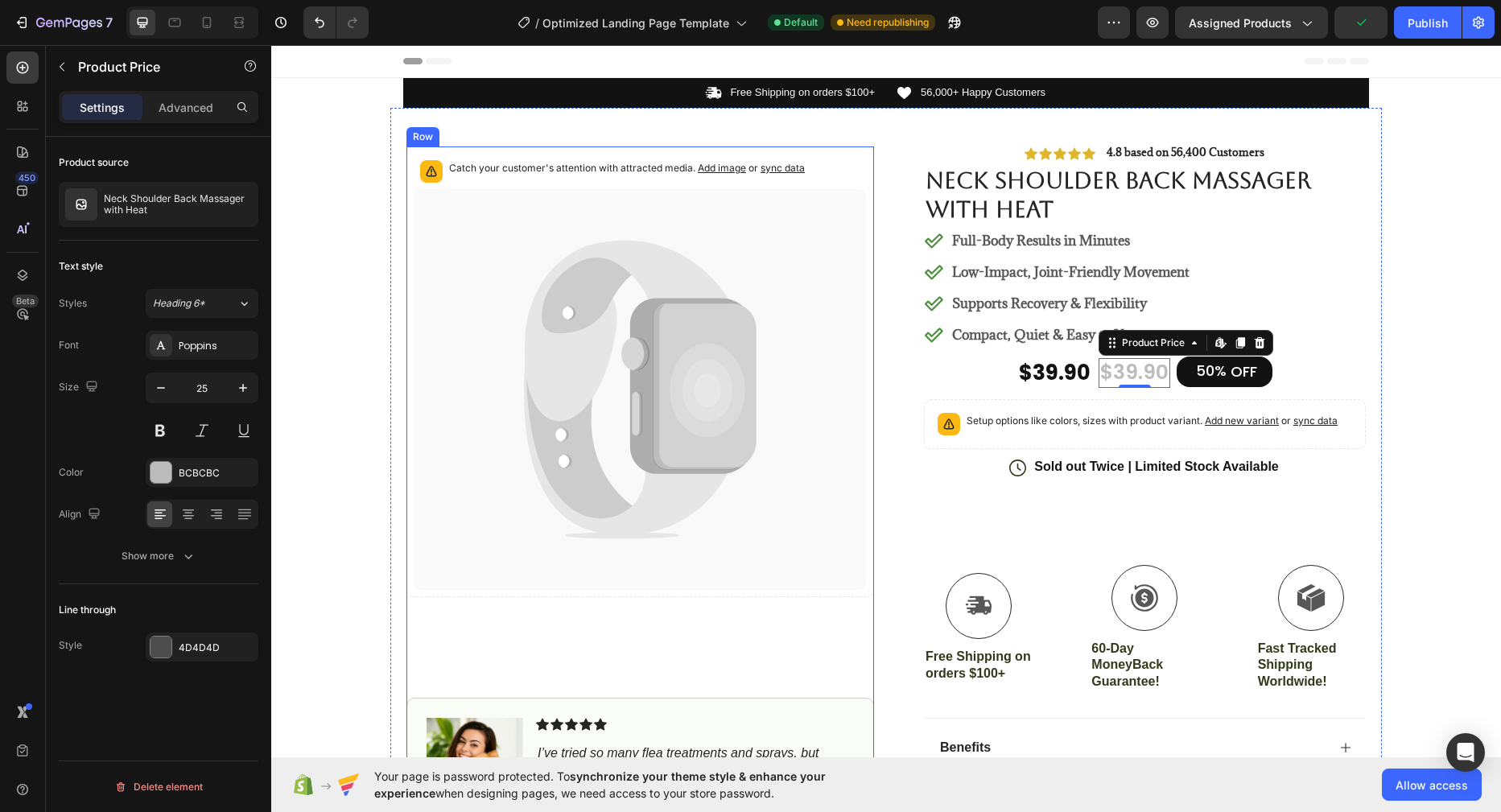
scroll to position [263, 0]
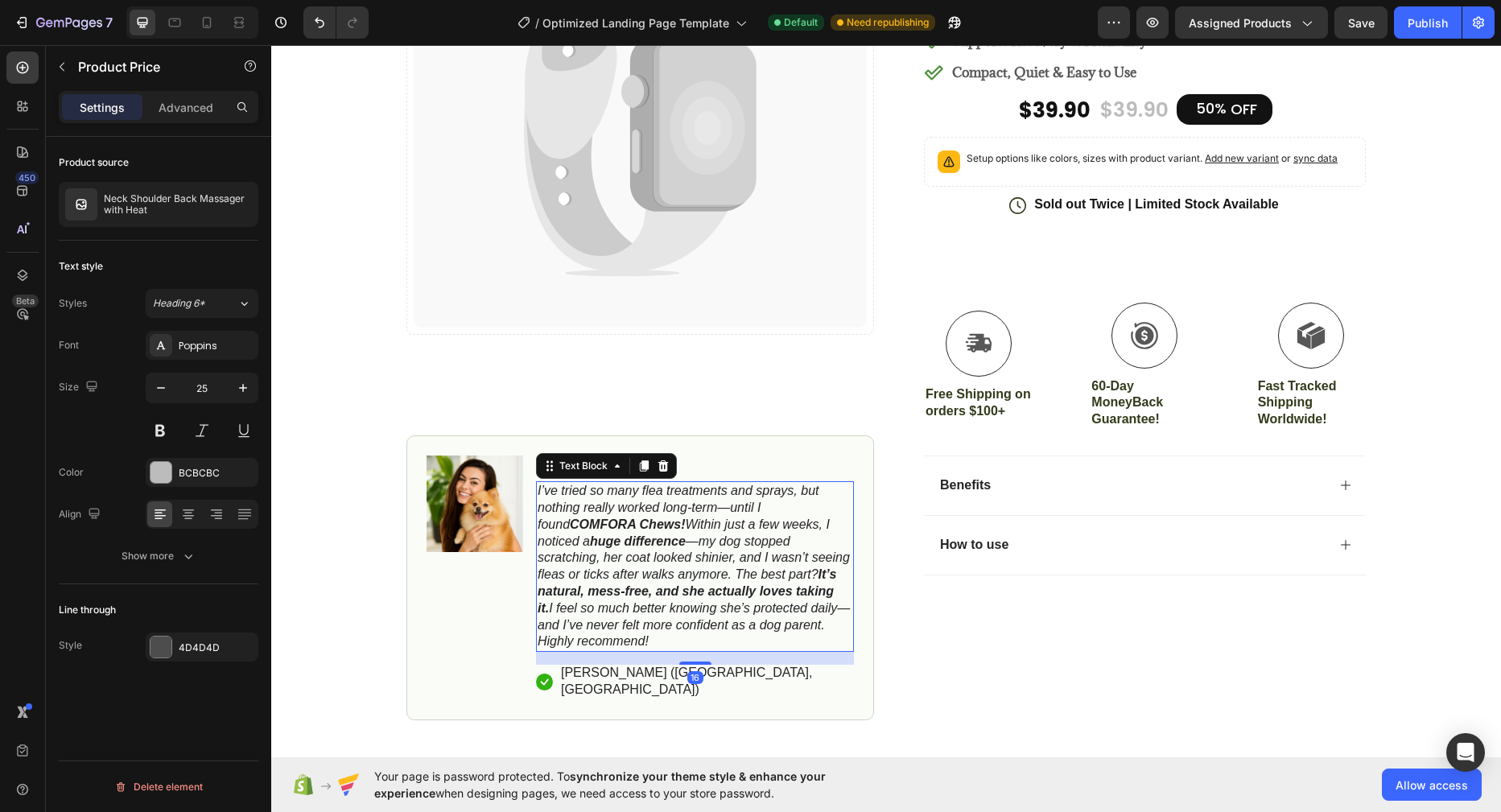
click at [591, 588] on strong "It’s natural, mess-free, and she actually loves taking it." at bounding box center [687, 590] width 299 height 48
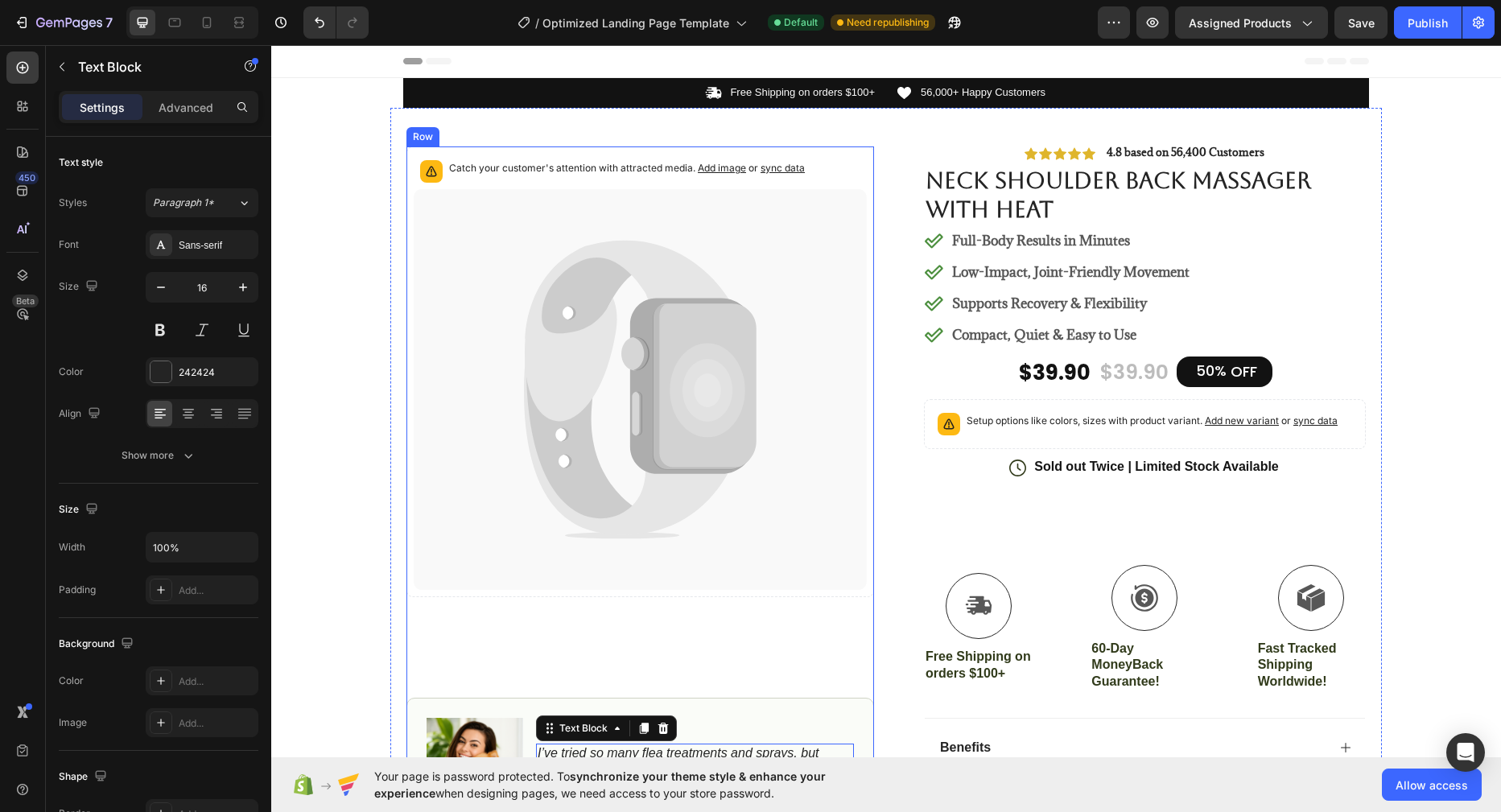
scroll to position [98, 0]
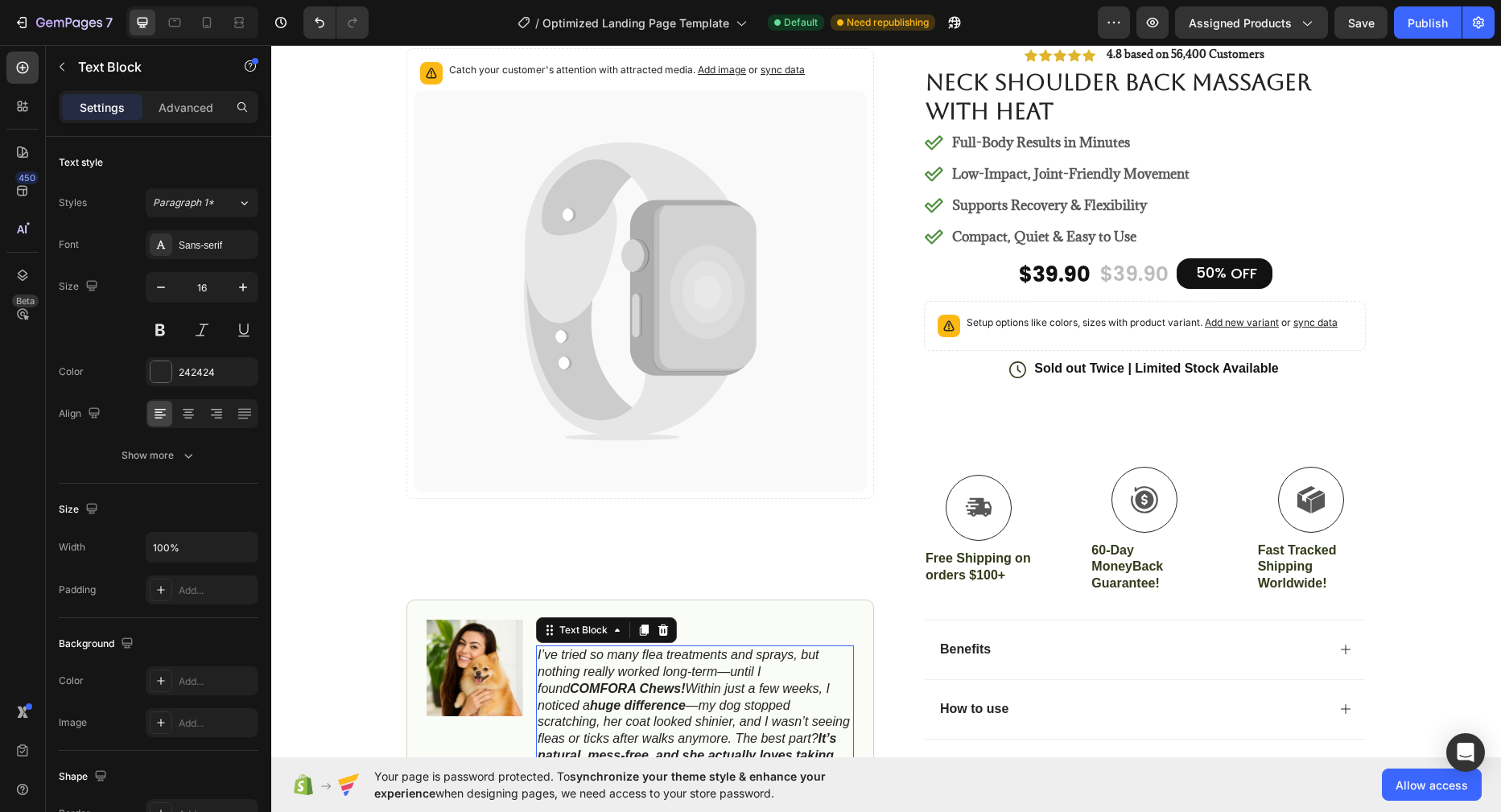
click at [634, 704] on strong "huge difference" at bounding box center [637, 705] width 96 height 14
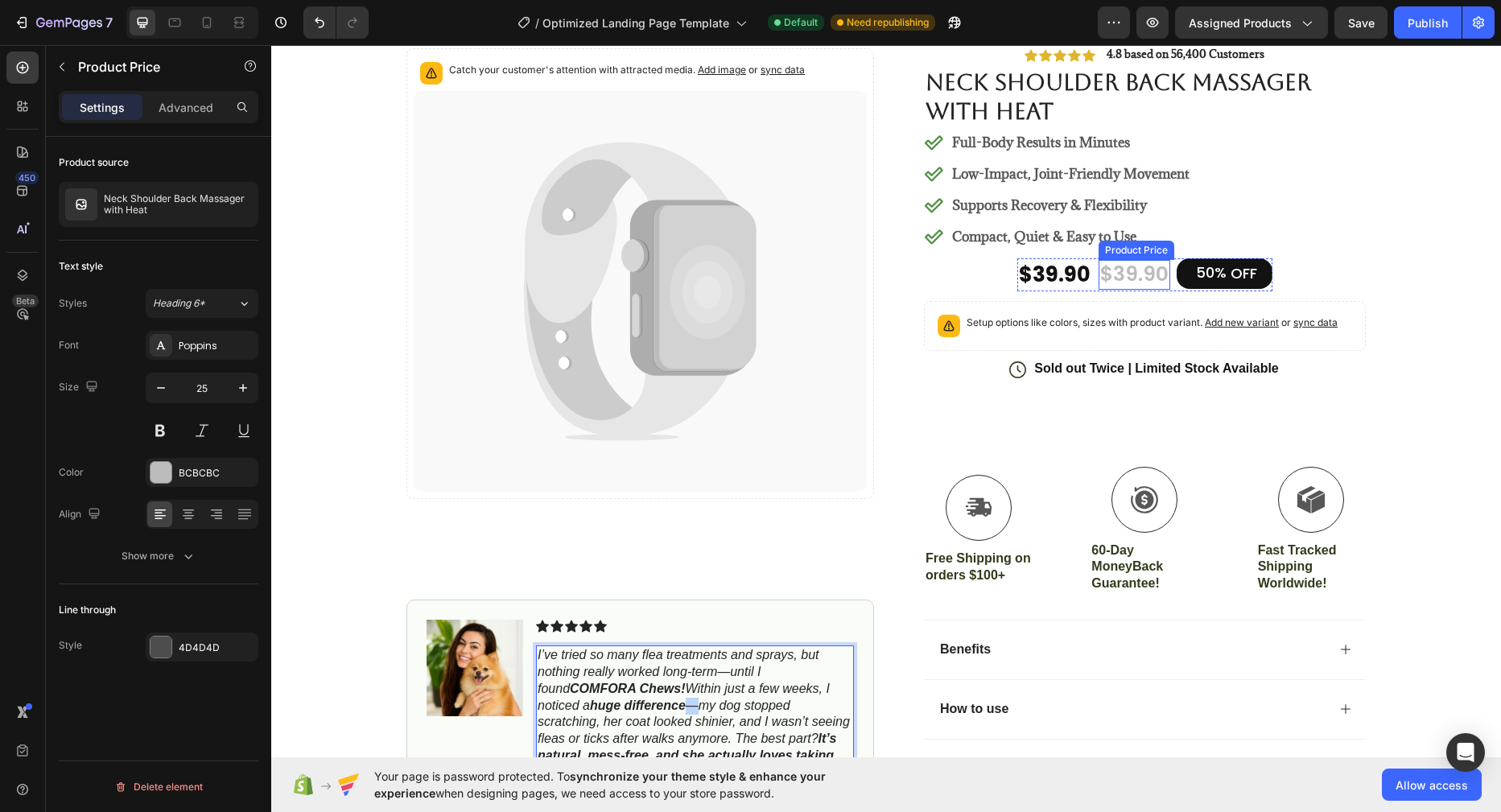
click at [1125, 283] on div "$39.90" at bounding box center [1134, 274] width 71 height 30
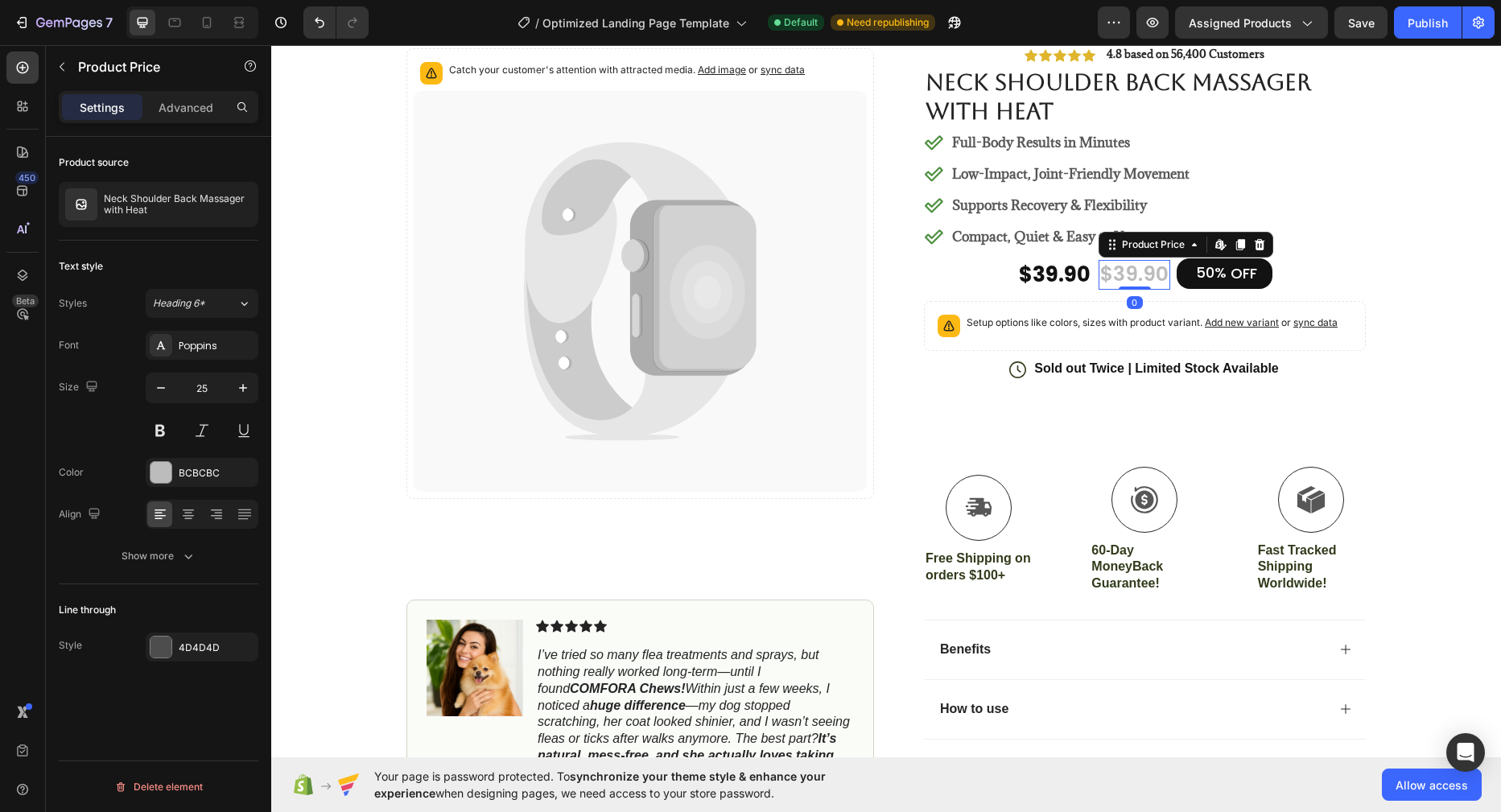
click at [1123, 275] on div "$39.90" at bounding box center [1134, 274] width 71 height 30
click at [1124, 274] on div "$39.90" at bounding box center [1134, 274] width 71 height 30
click at [1218, 241] on icon at bounding box center [1220, 245] width 13 height 13
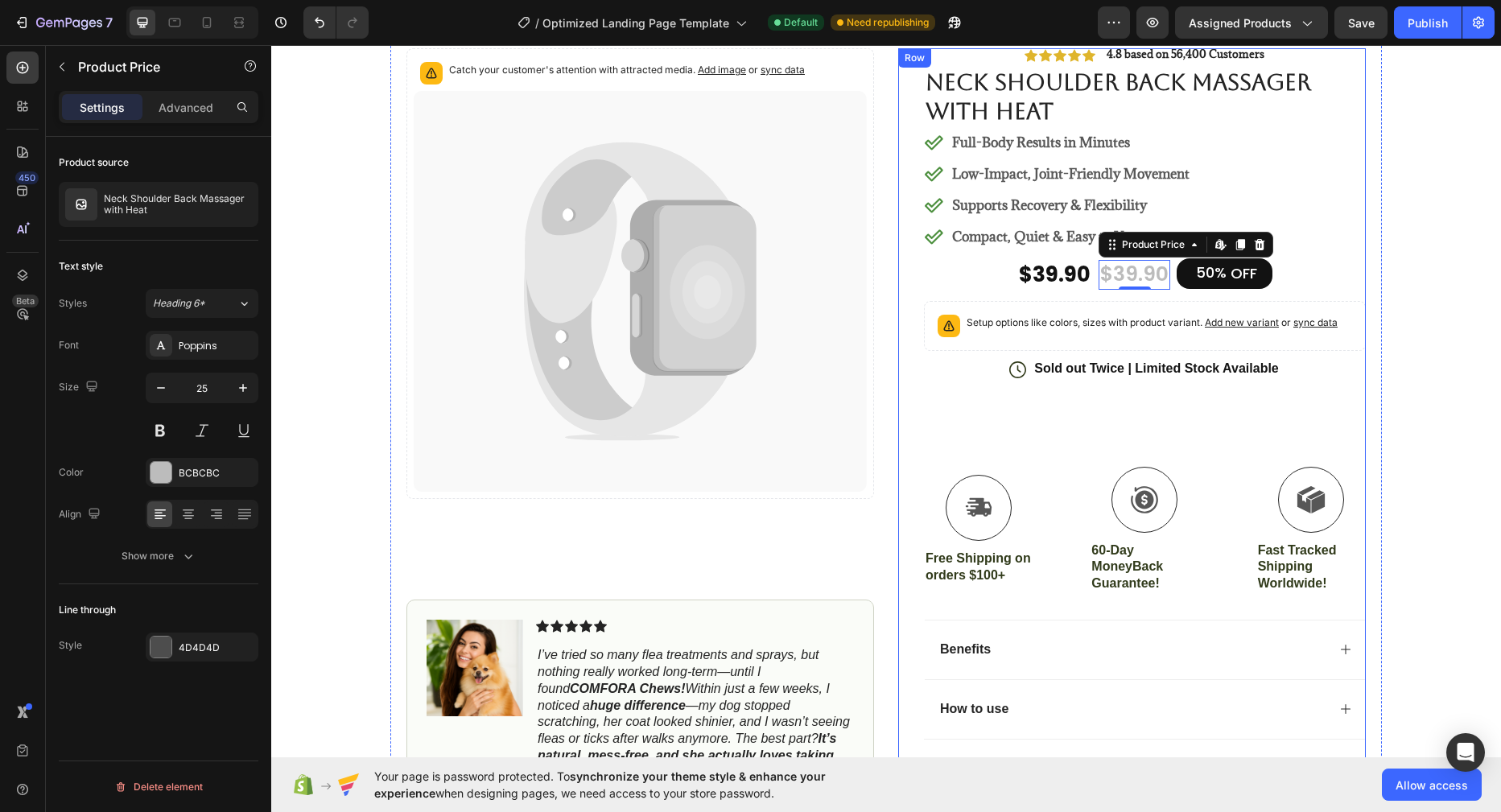
click at [1344, 298] on div "Icon Icon Icon Icon Icon Icon List 4.8 based on 56,400 Customers Text Block Row…" at bounding box center [1144, 406] width 441 height 716
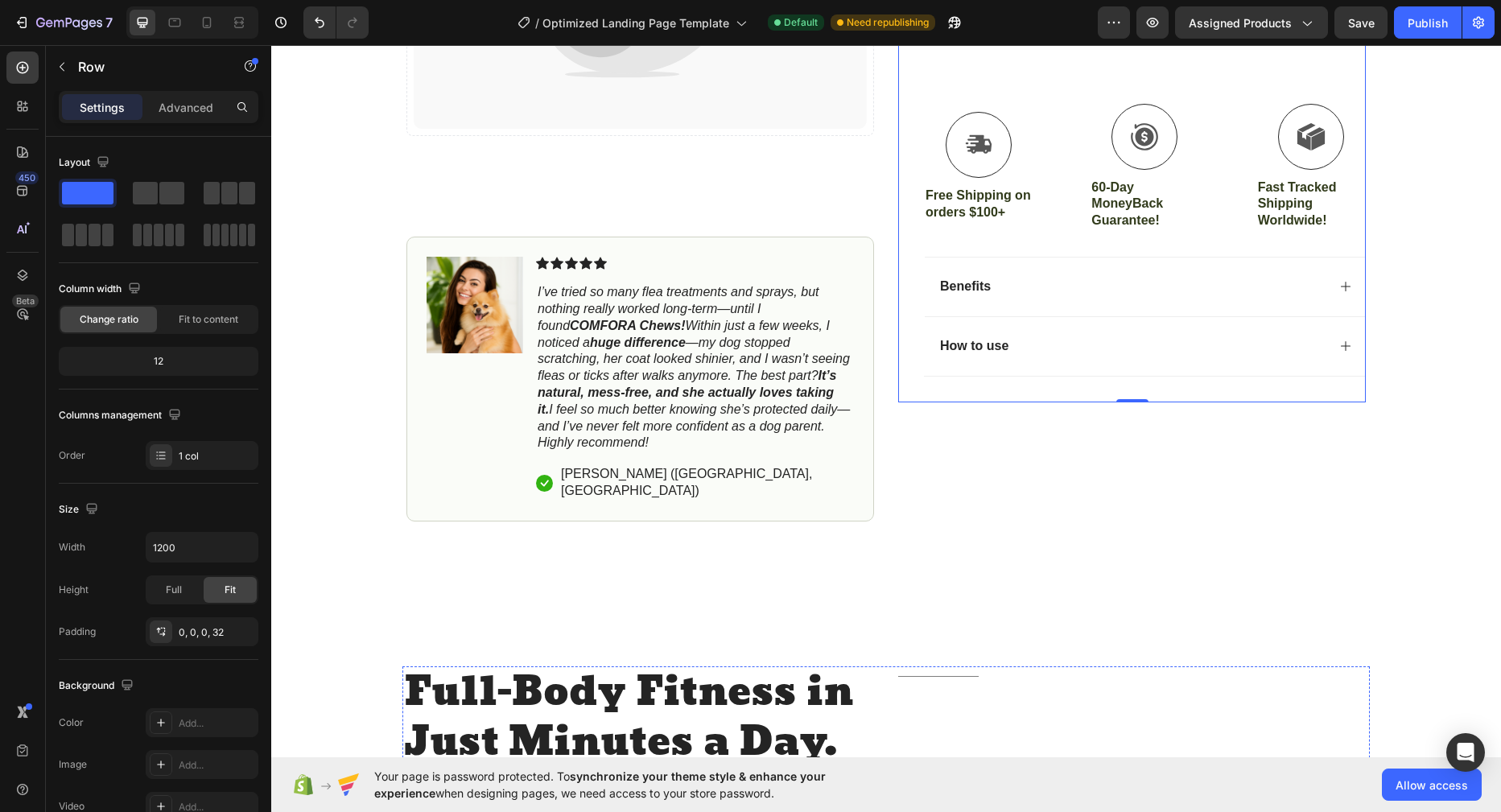
scroll to position [0, 0]
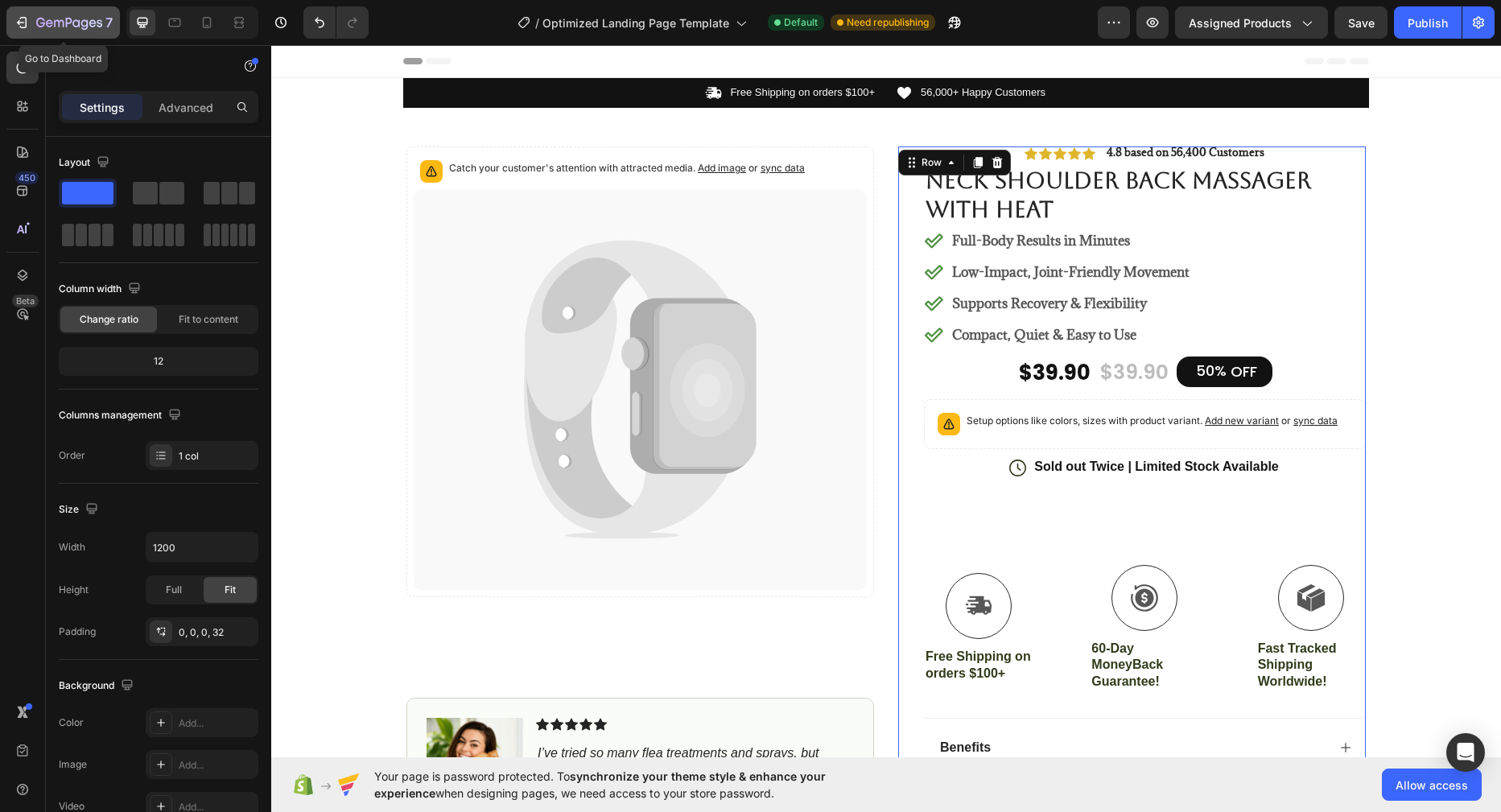
click at [63, 23] on icon "button" at bounding box center [69, 23] width 66 height 14
